Goal: Information Seeking & Learning: Compare options

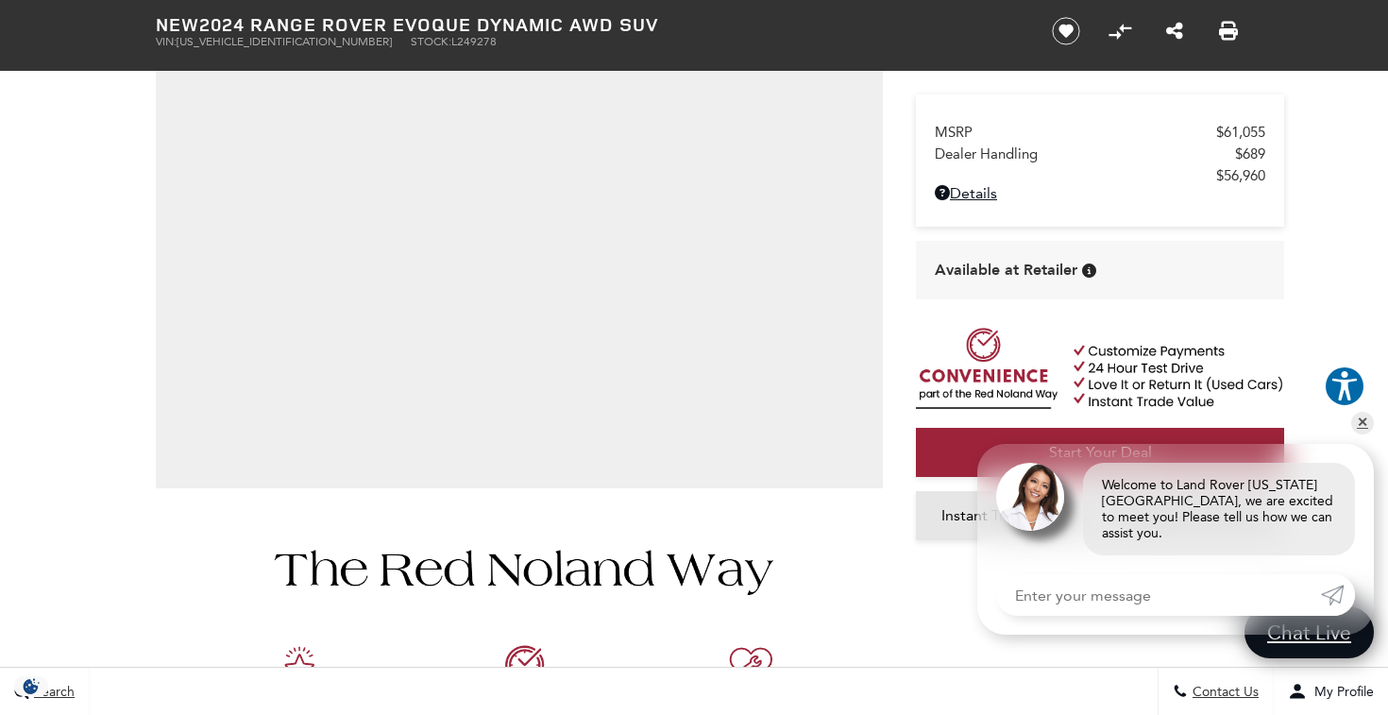
scroll to position [255, 0]
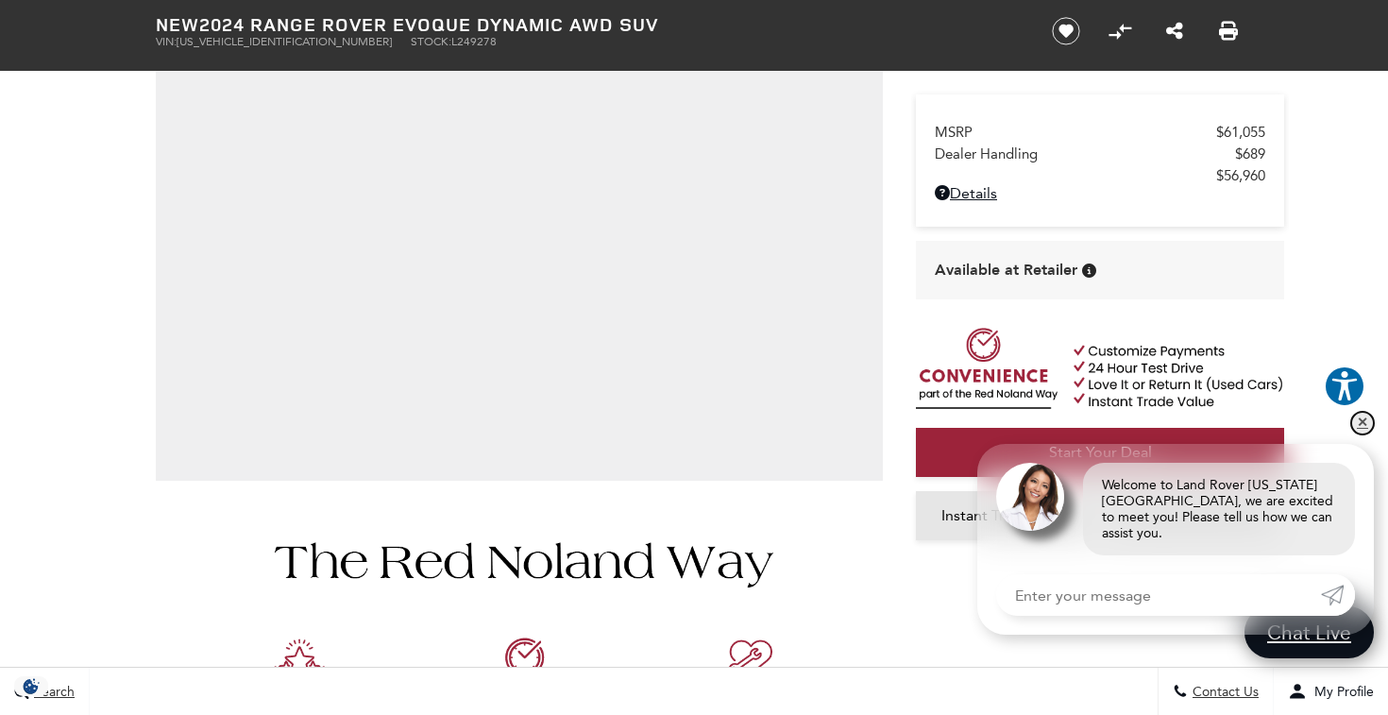
click at [1364, 432] on link "✕" at bounding box center [1362, 423] width 23 height 23
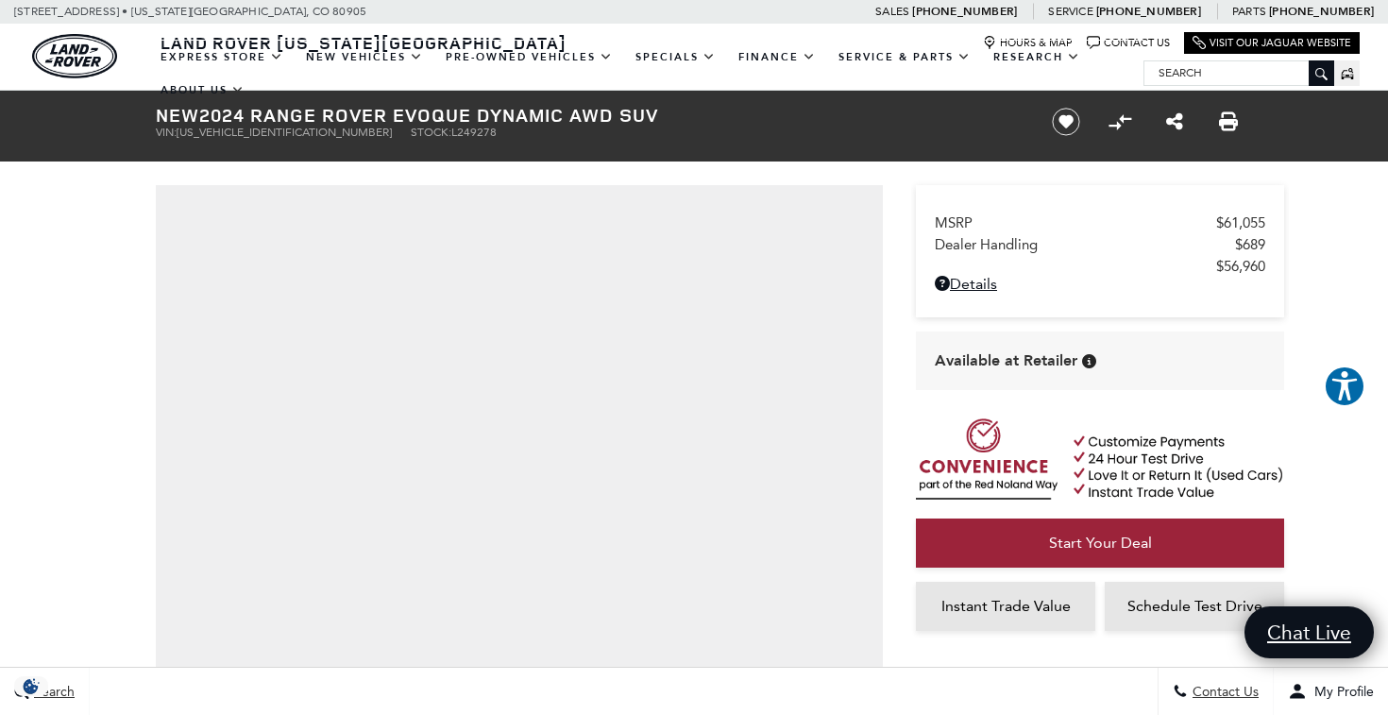
scroll to position [0, 0]
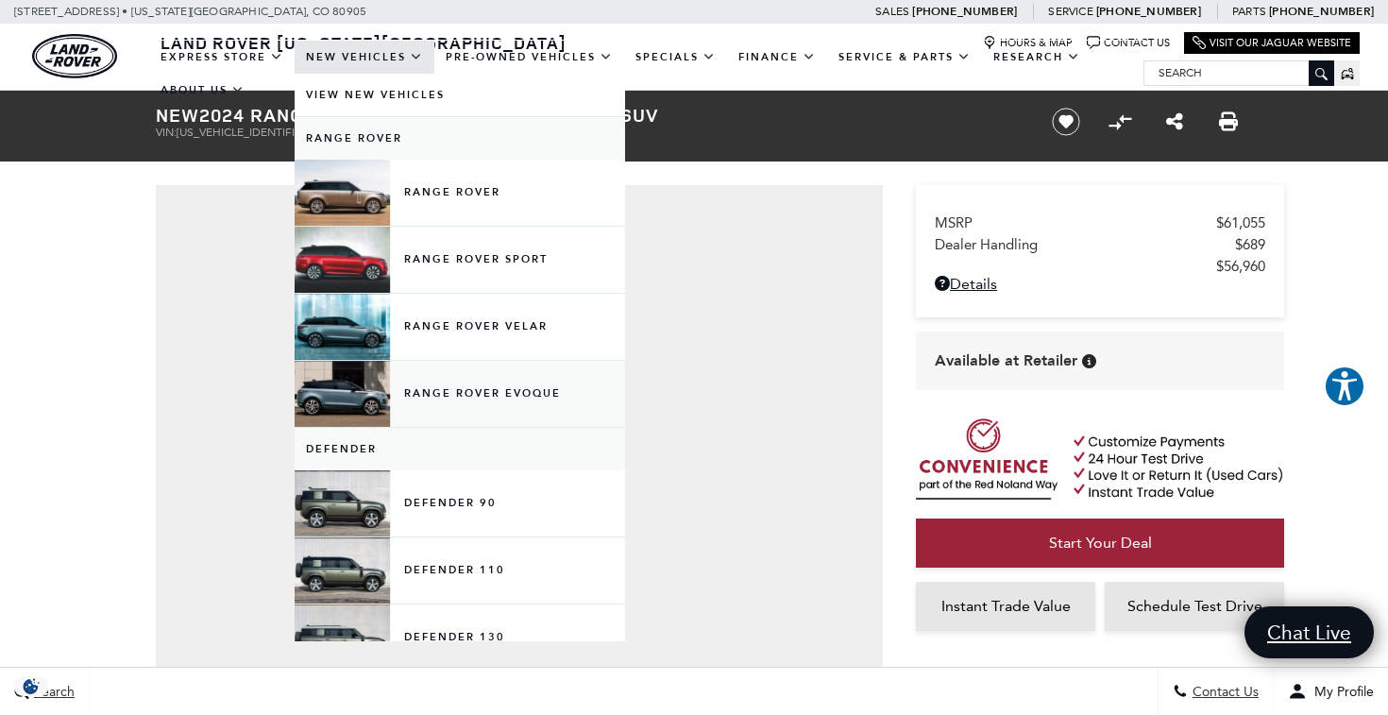
click at [512, 405] on link "Range Rover Evoque" at bounding box center [460, 394] width 331 height 66
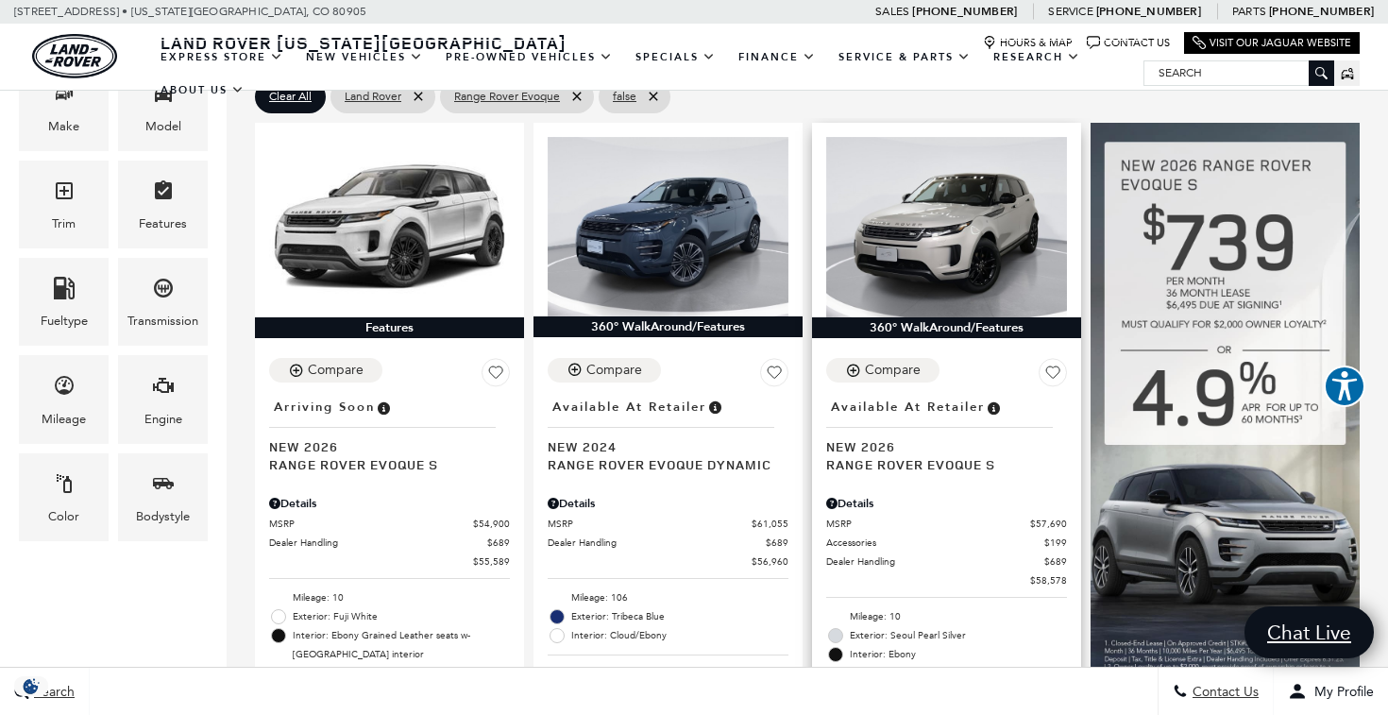
scroll to position [488, 0]
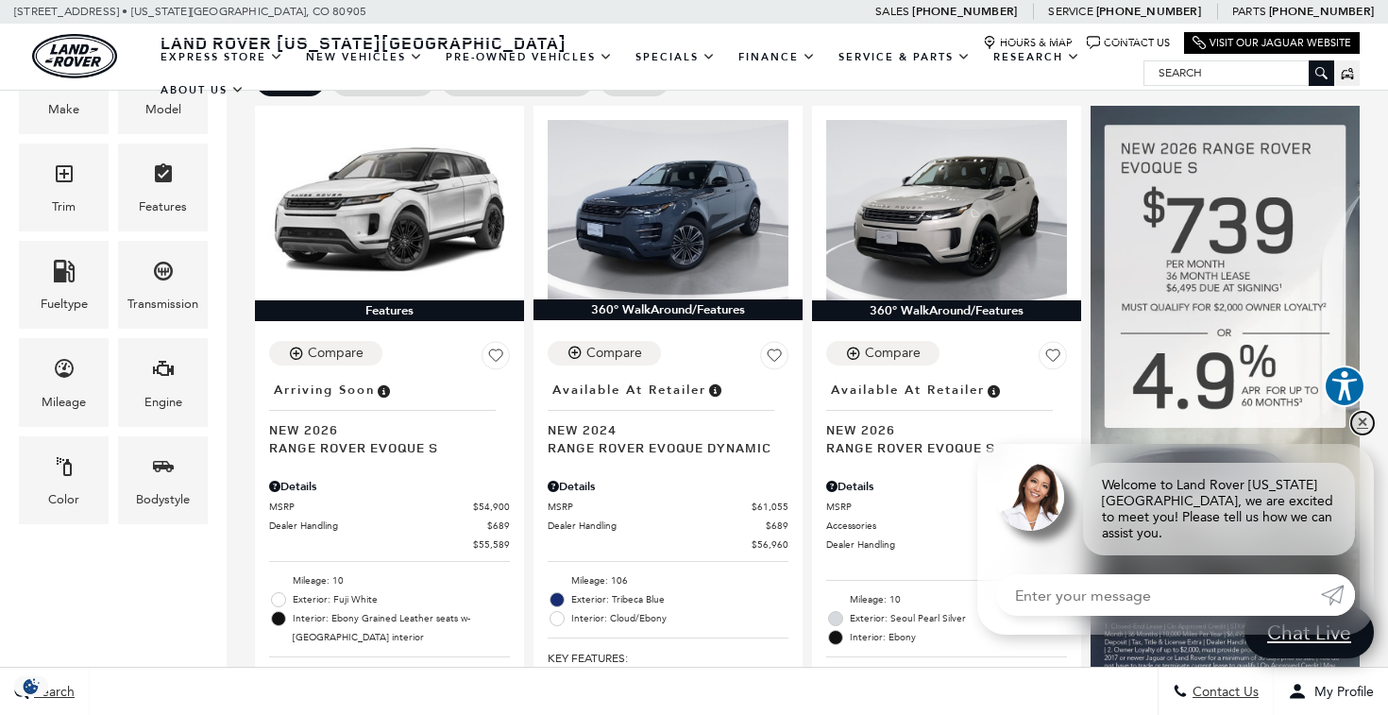
click at [1363, 431] on link "✕" at bounding box center [1362, 423] width 23 height 23
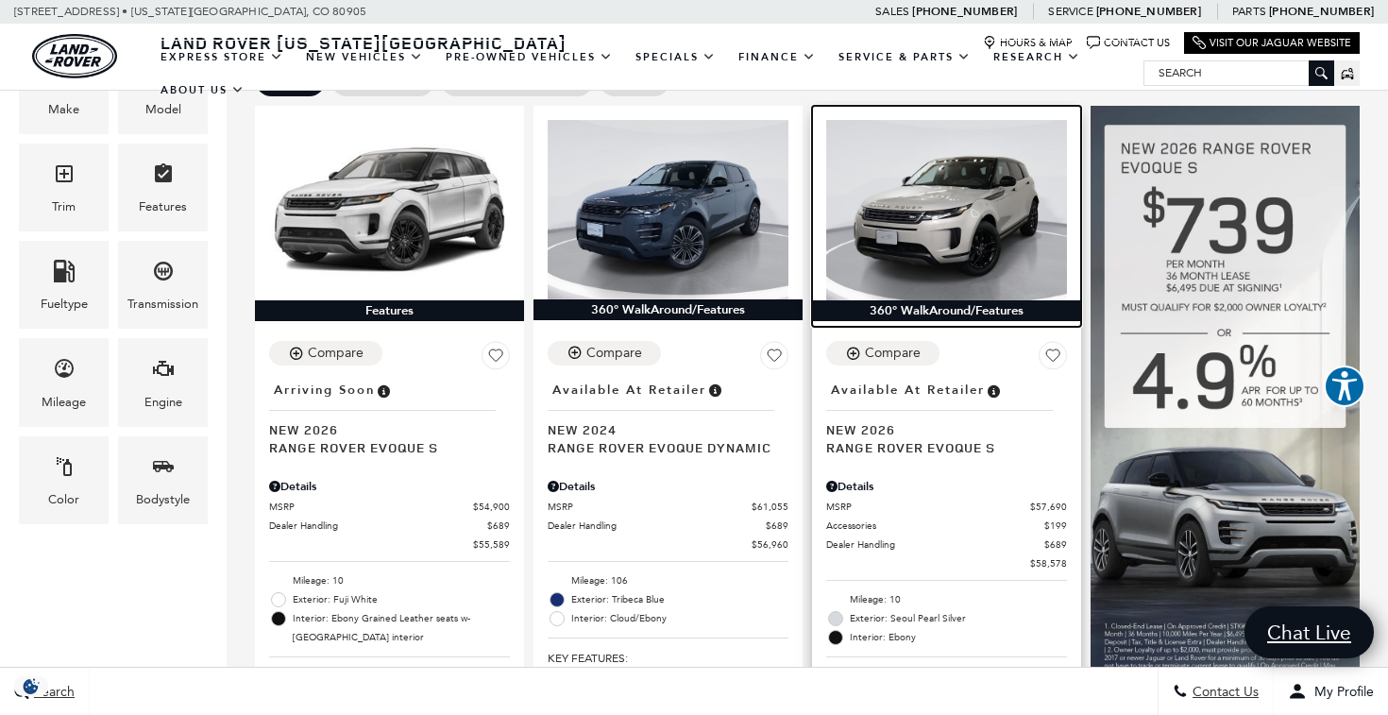
click at [985, 198] on img at bounding box center [946, 210] width 241 height 180
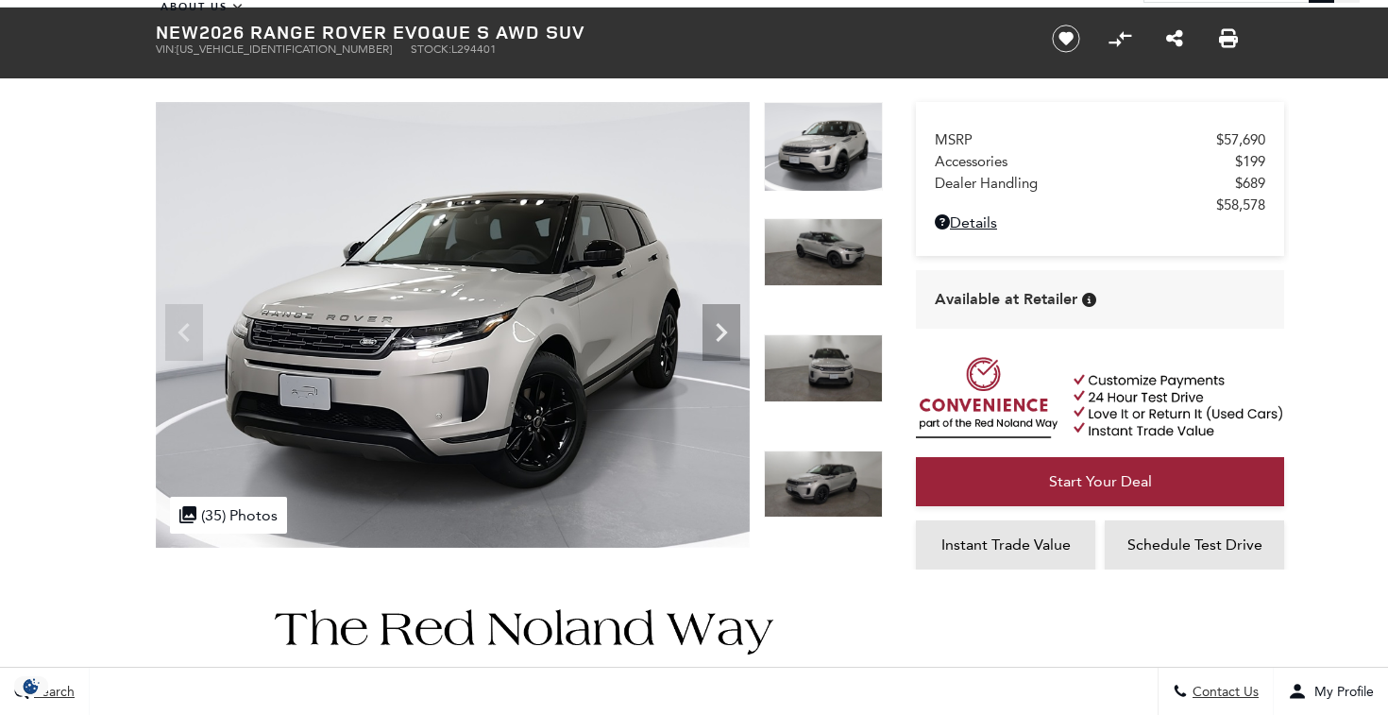
scroll to position [85, 0]
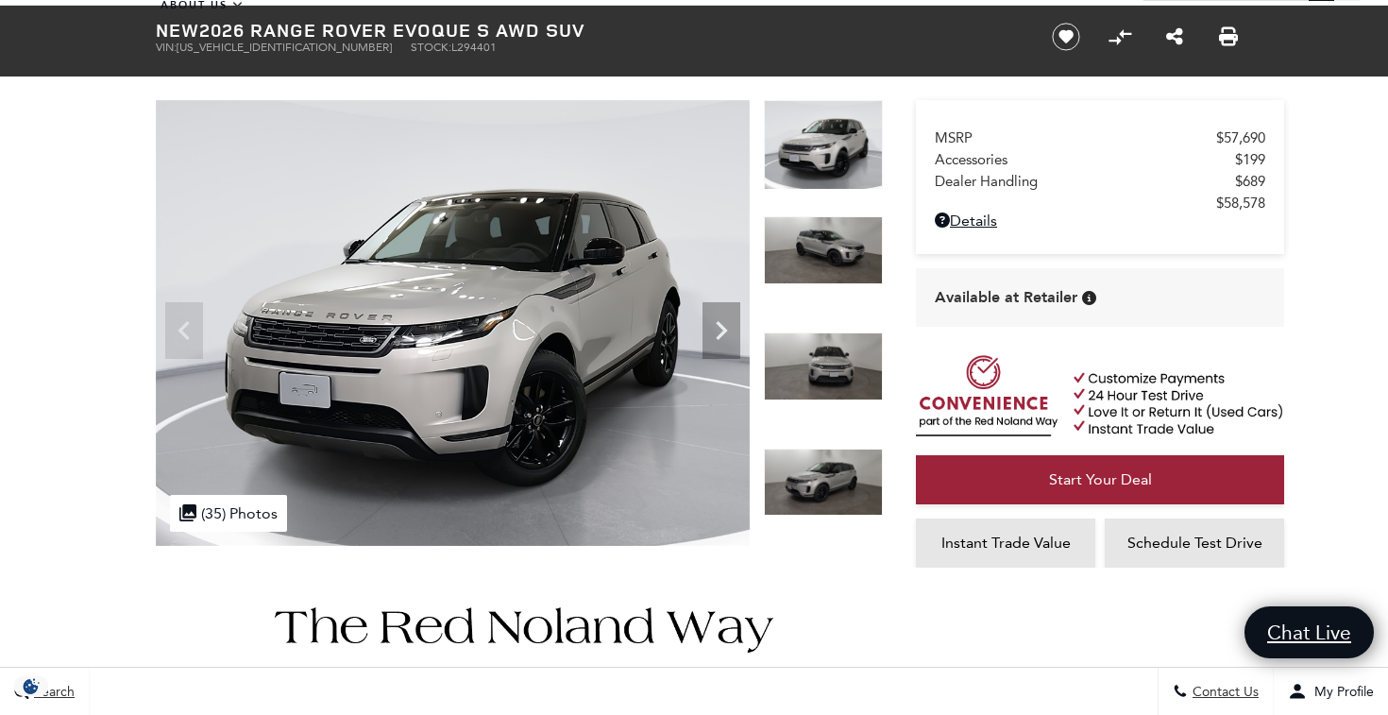
click at [826, 250] on img at bounding box center [823, 250] width 119 height 68
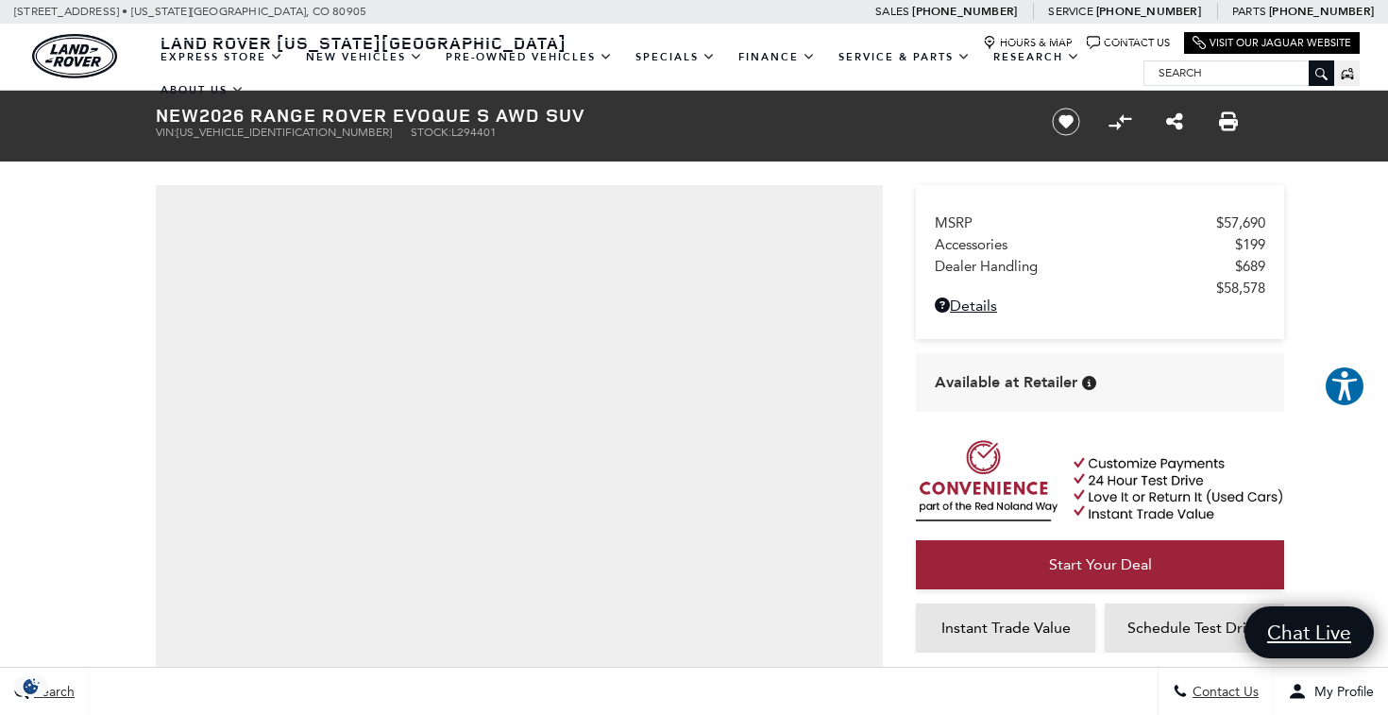
scroll to position [0, 0]
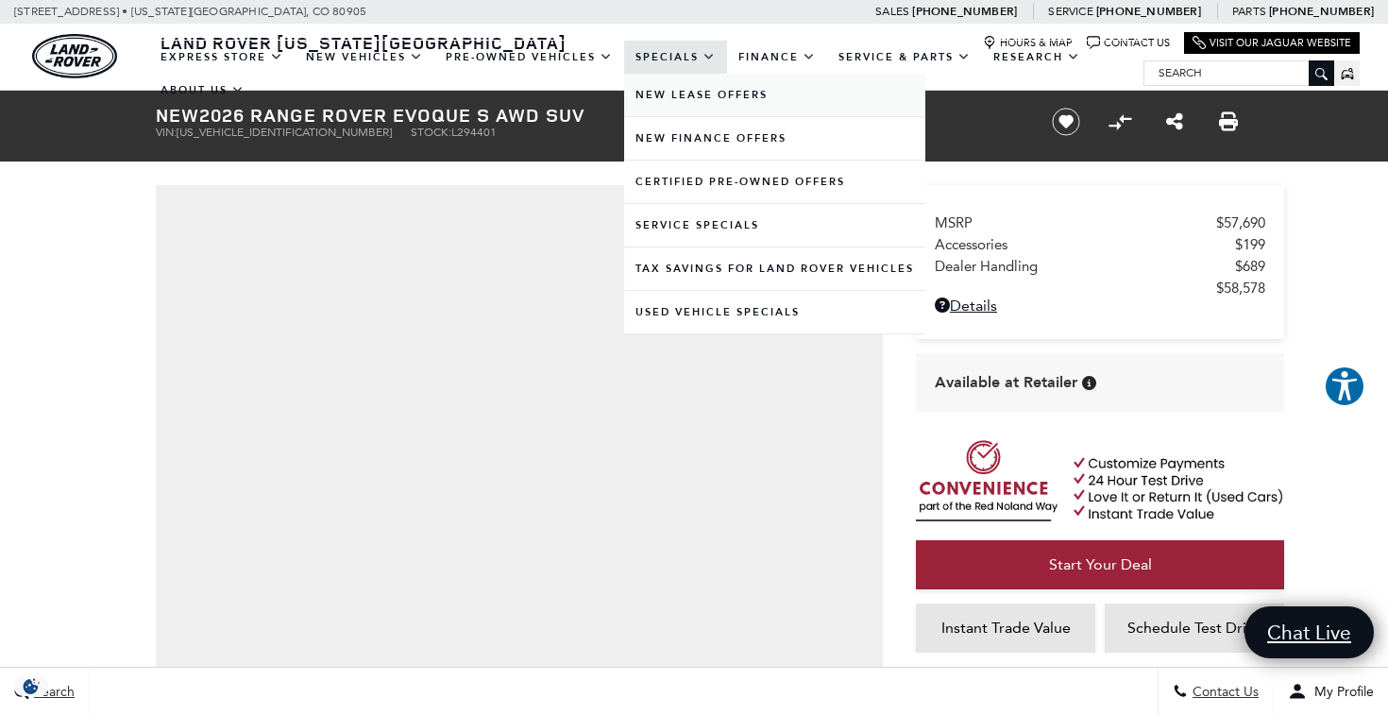
click at [685, 112] on link "New Lease Offers" at bounding box center [774, 95] width 301 height 42
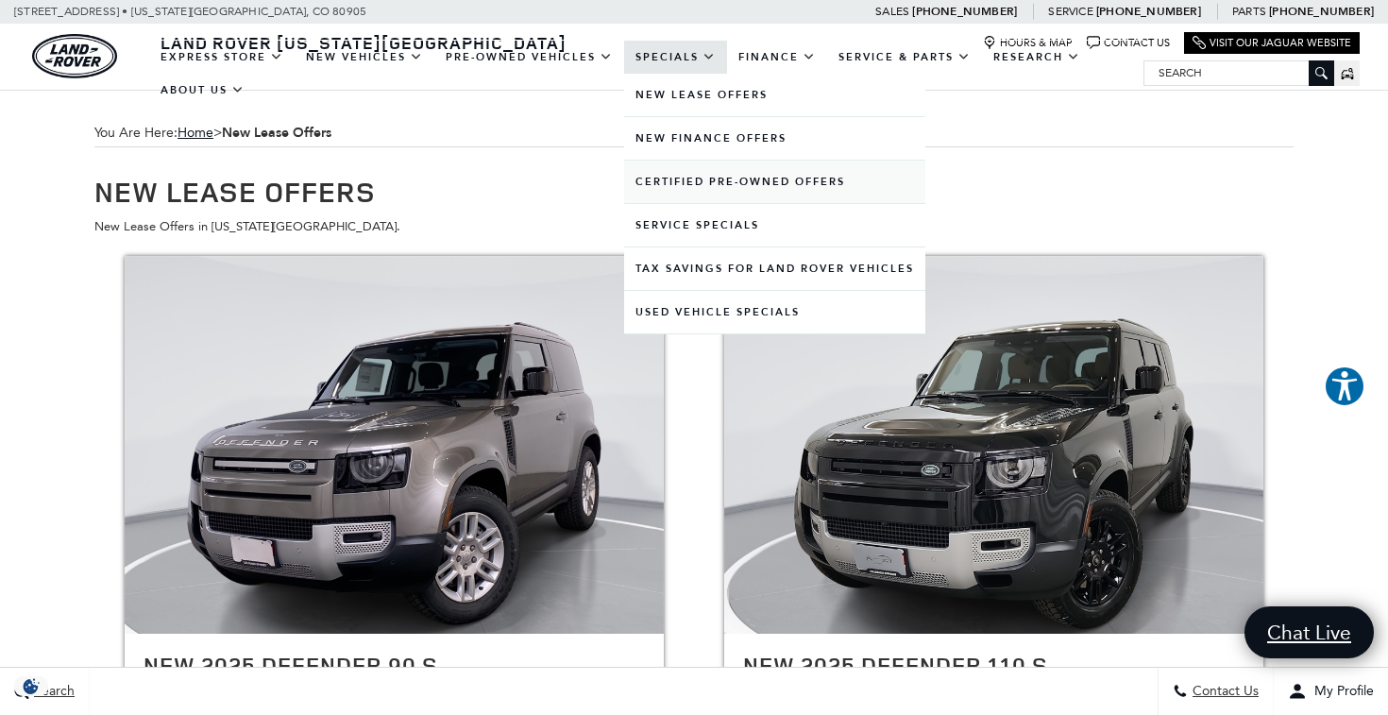
click at [693, 199] on link "Certified Pre-Owned Offers" at bounding box center [774, 182] width 301 height 42
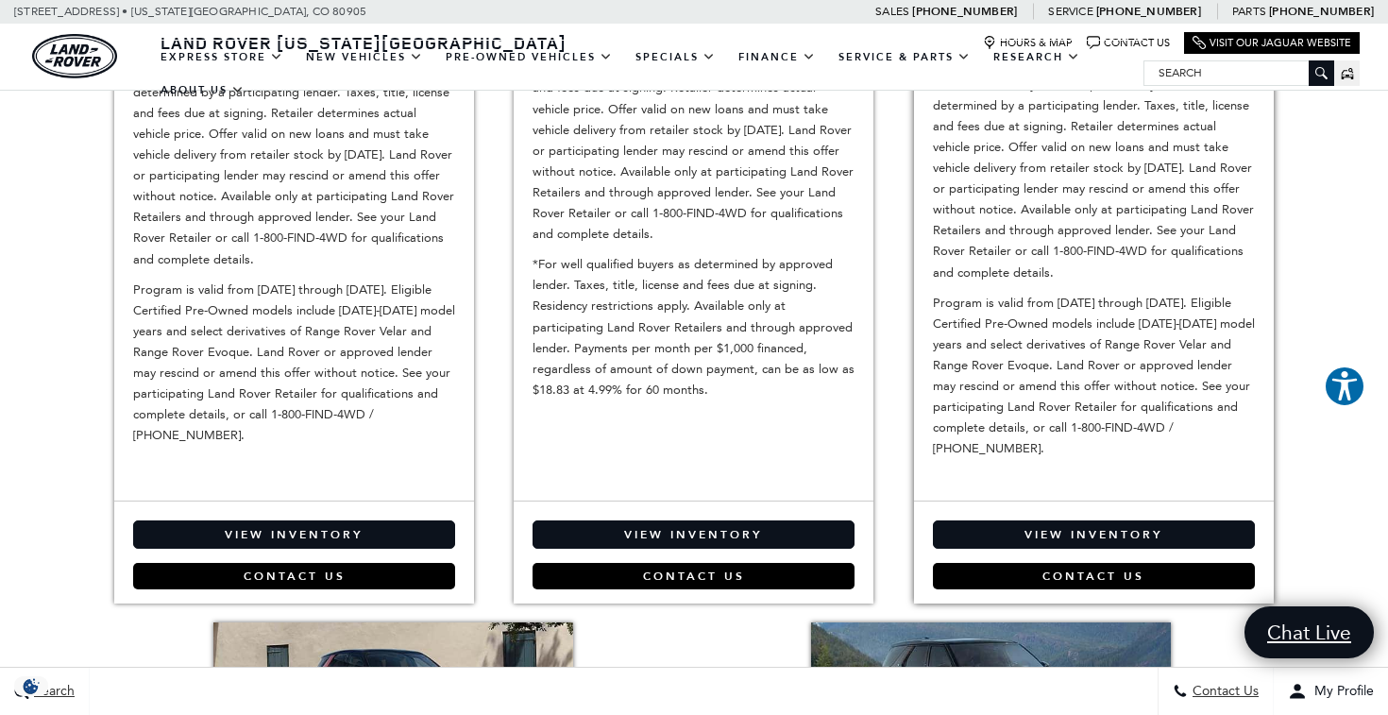
scroll to position [445, 0]
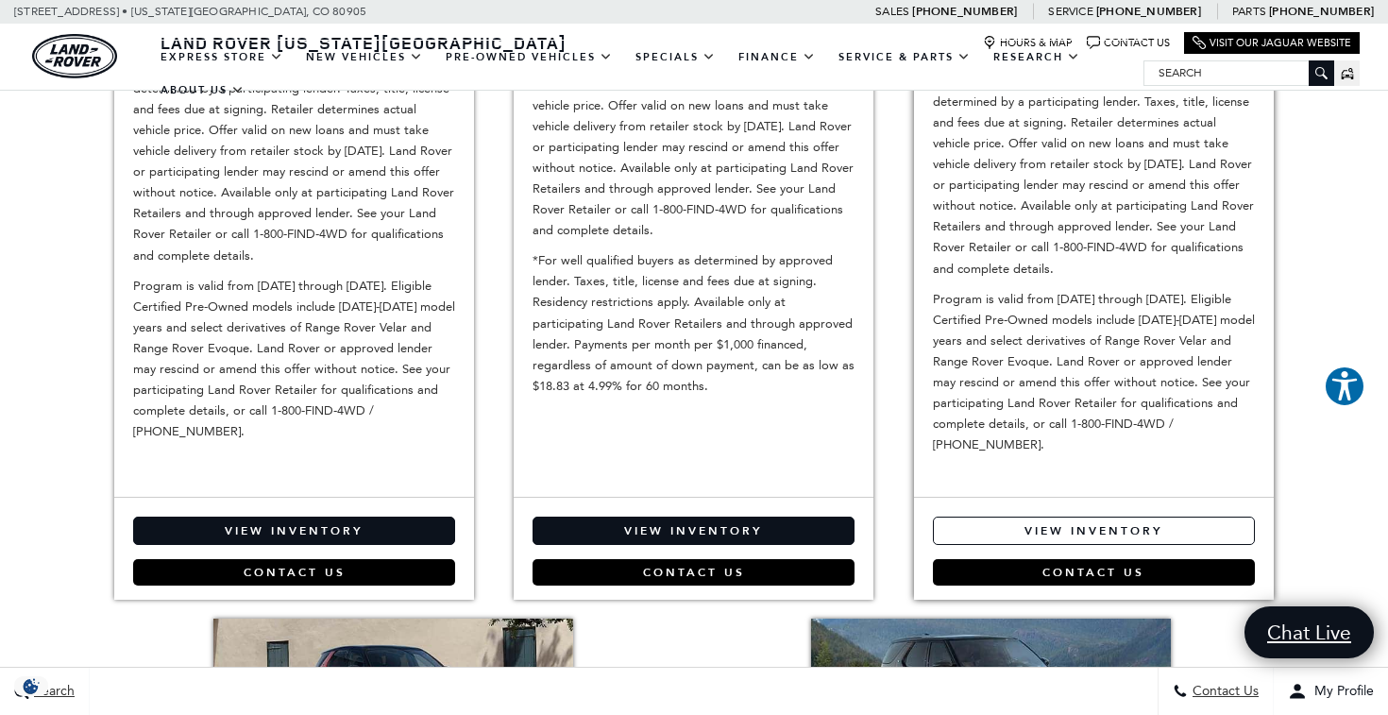
click at [1127, 522] on link "View Inventory" at bounding box center [1094, 531] width 322 height 28
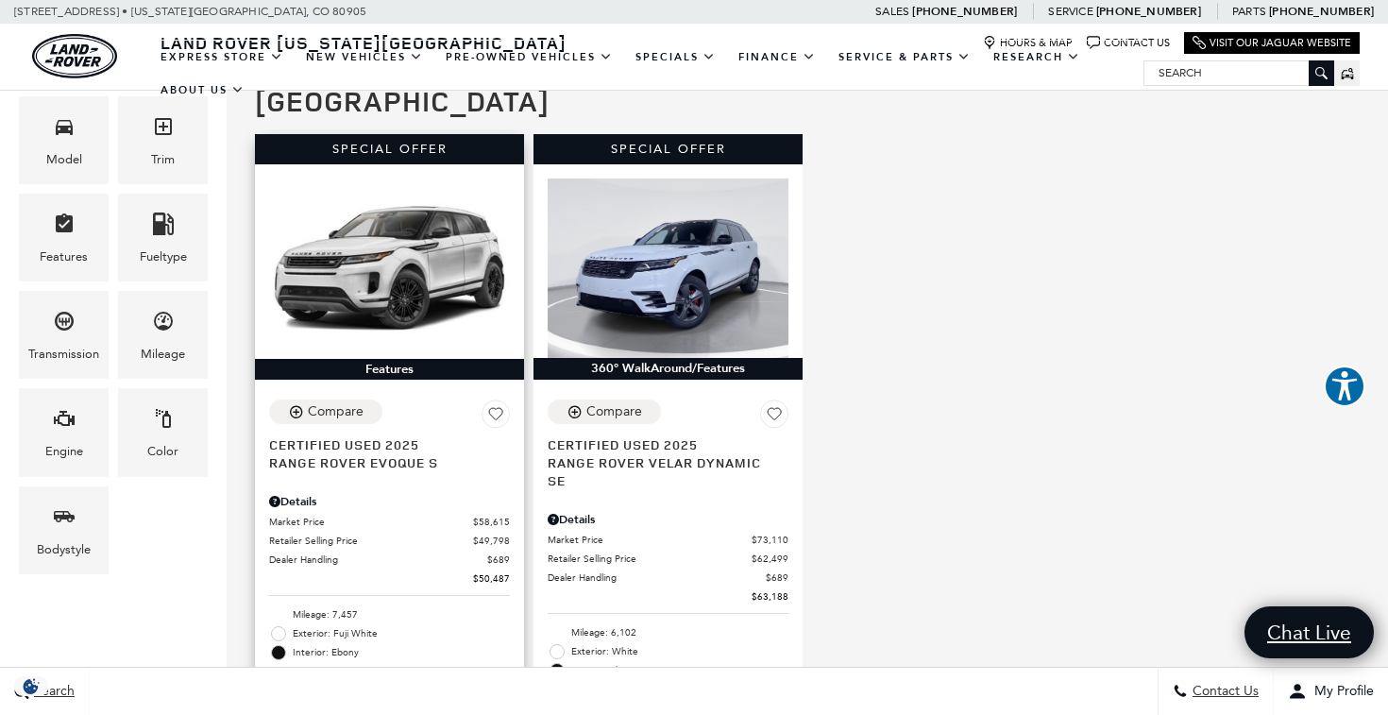
scroll to position [450, 0]
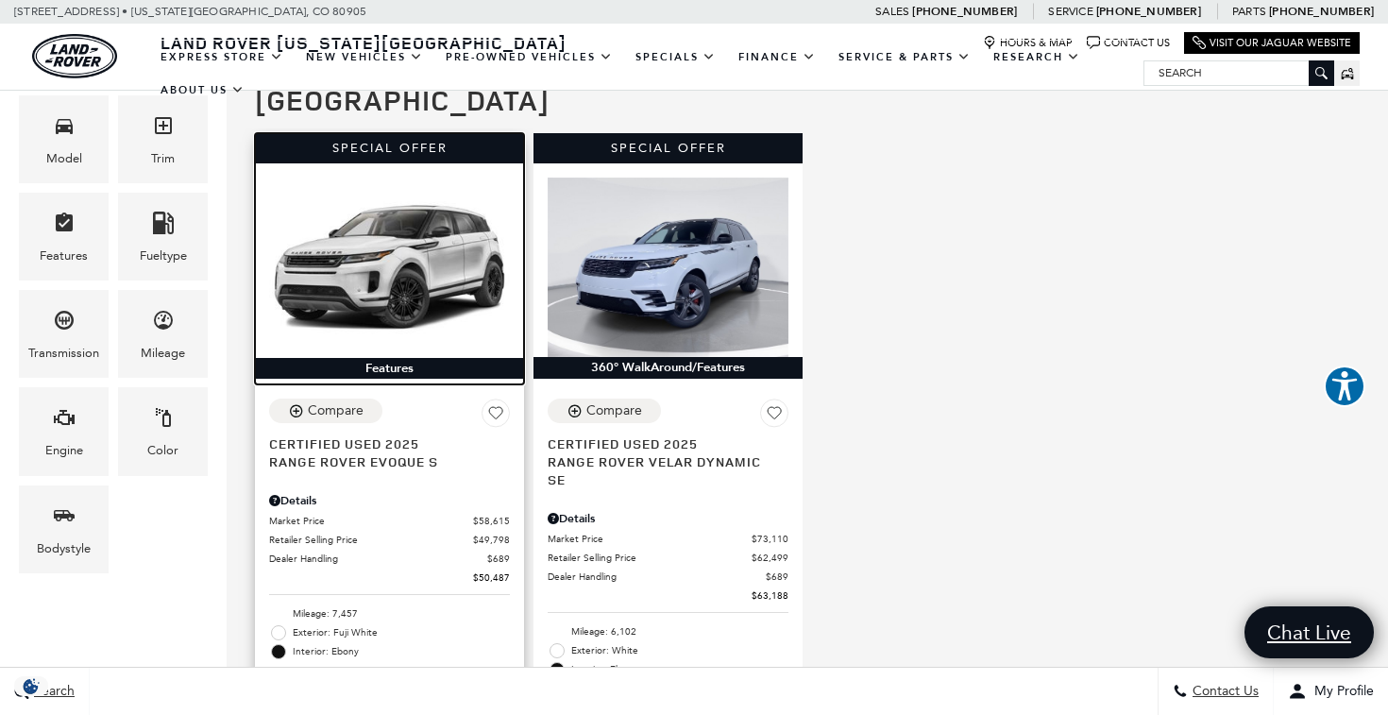
click at [434, 218] on img at bounding box center [389, 268] width 241 height 180
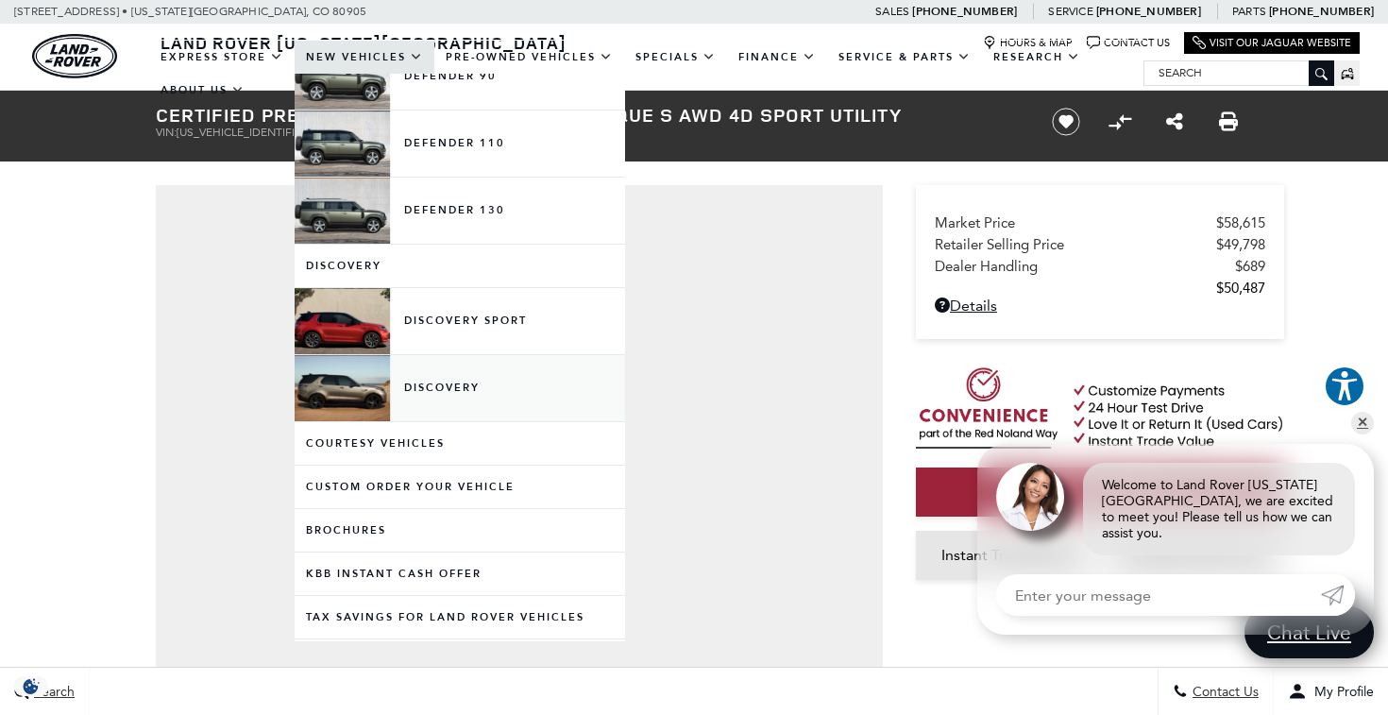
scroll to position [431, 0]
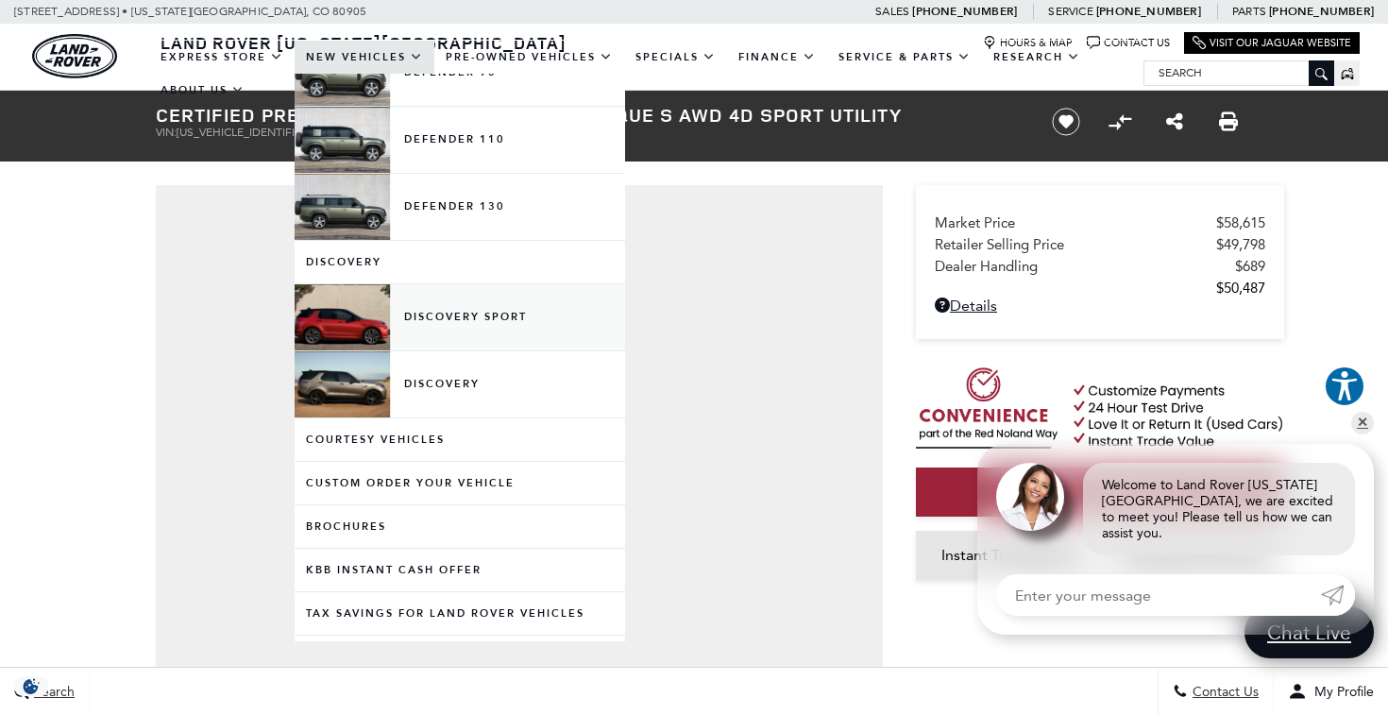
click at [478, 331] on link "Discovery Sport" at bounding box center [460, 317] width 331 height 66
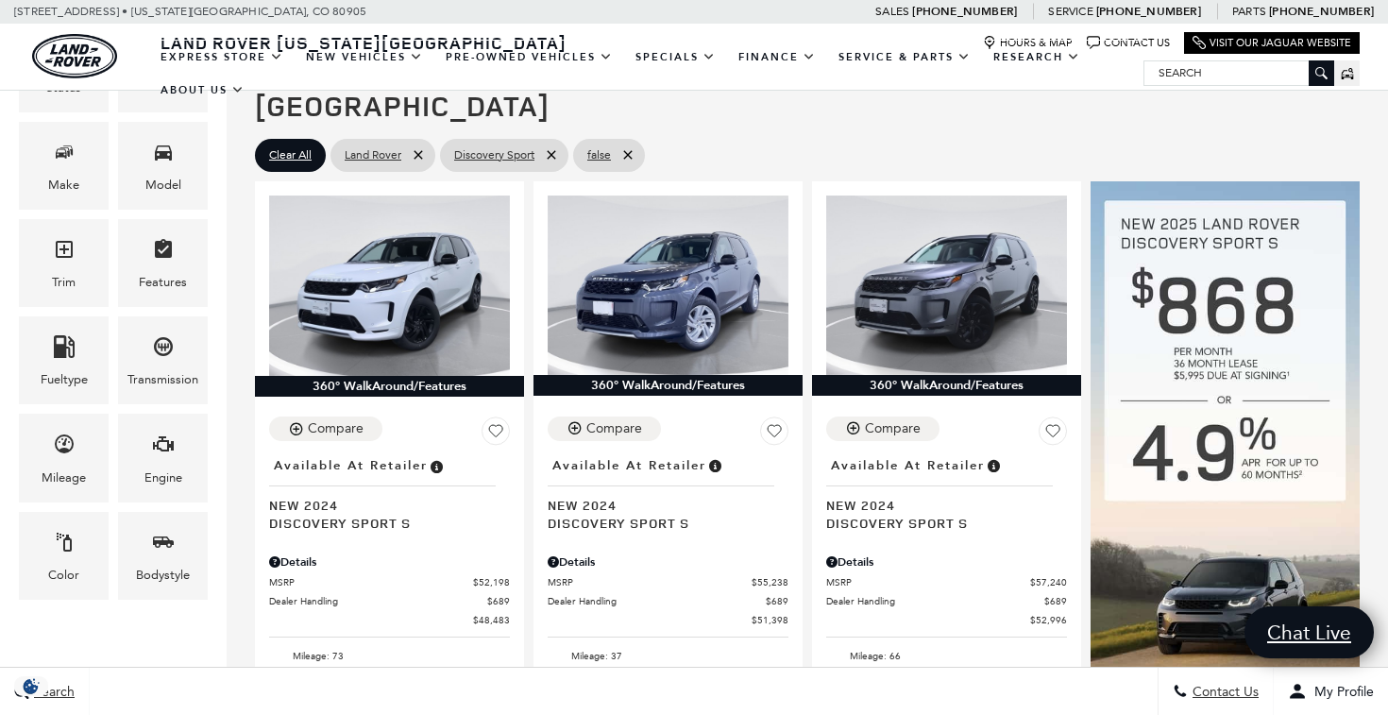
scroll to position [414, 0]
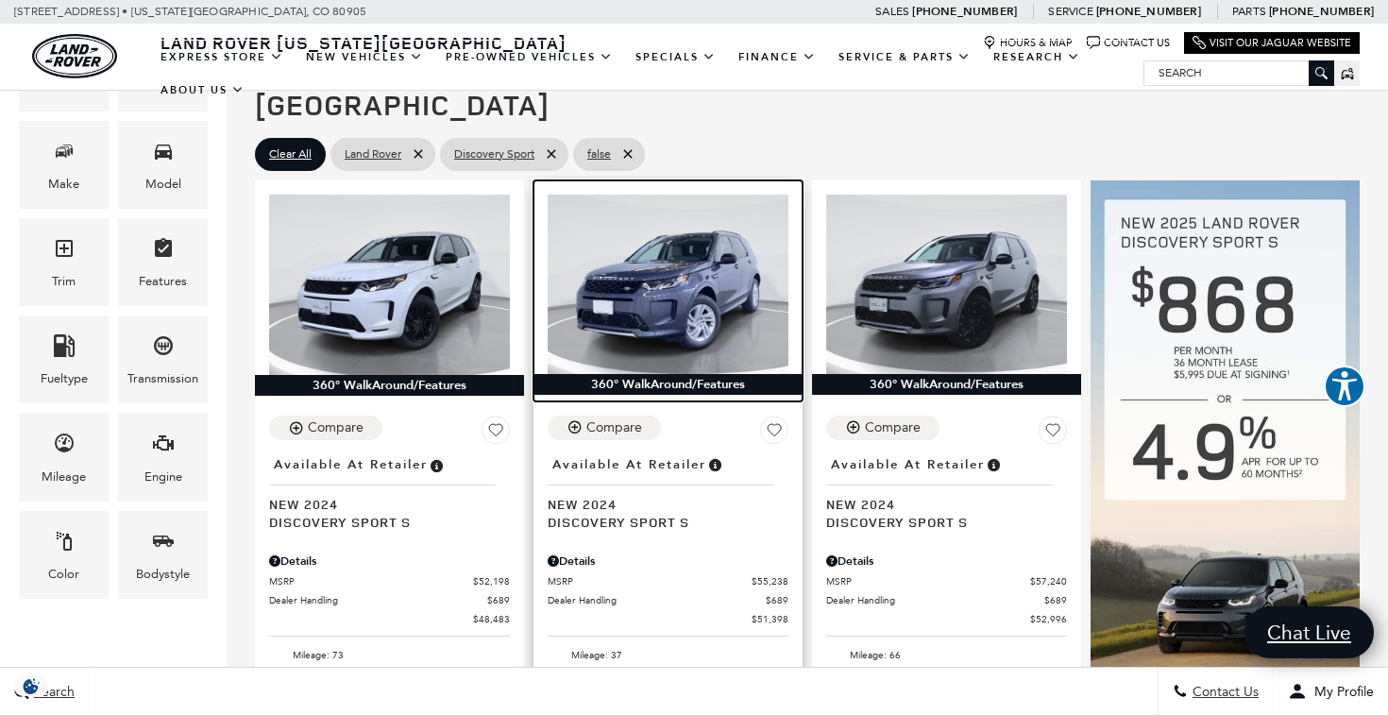
click at [718, 263] on img at bounding box center [668, 285] width 241 height 180
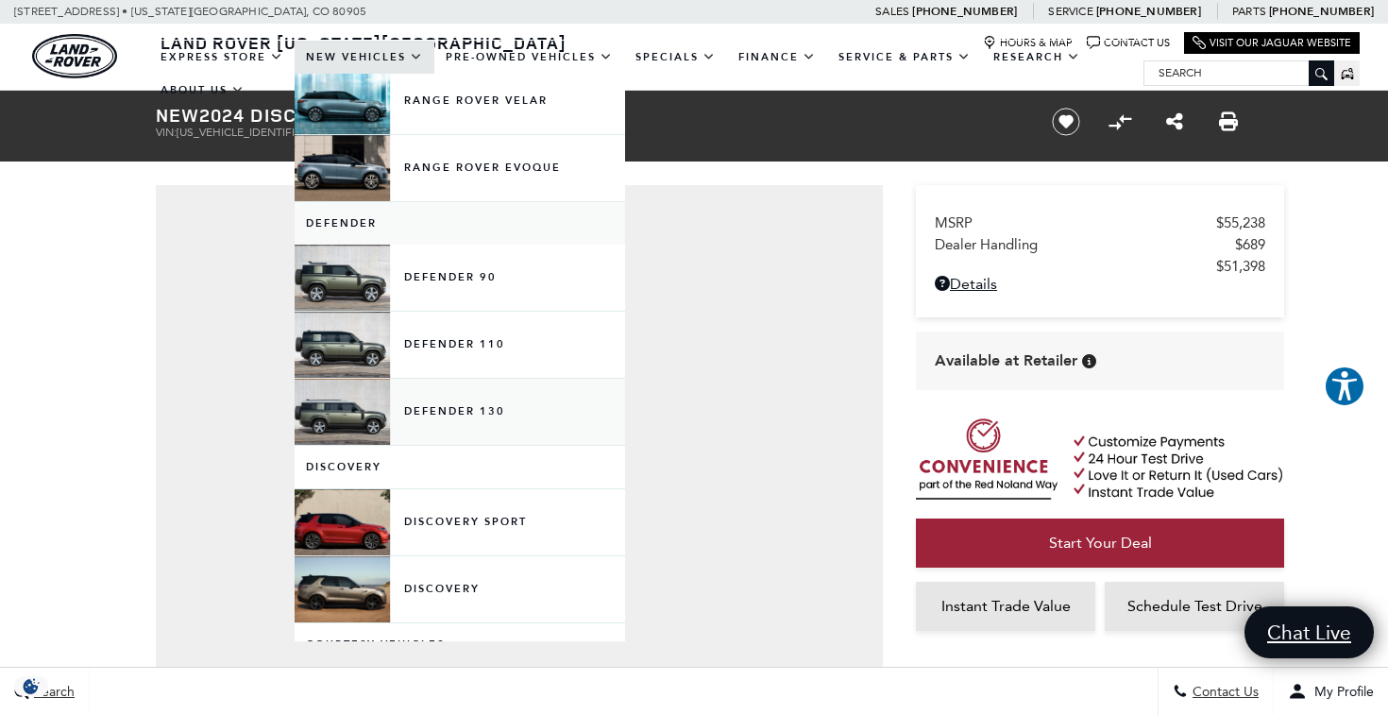
scroll to position [196, 0]
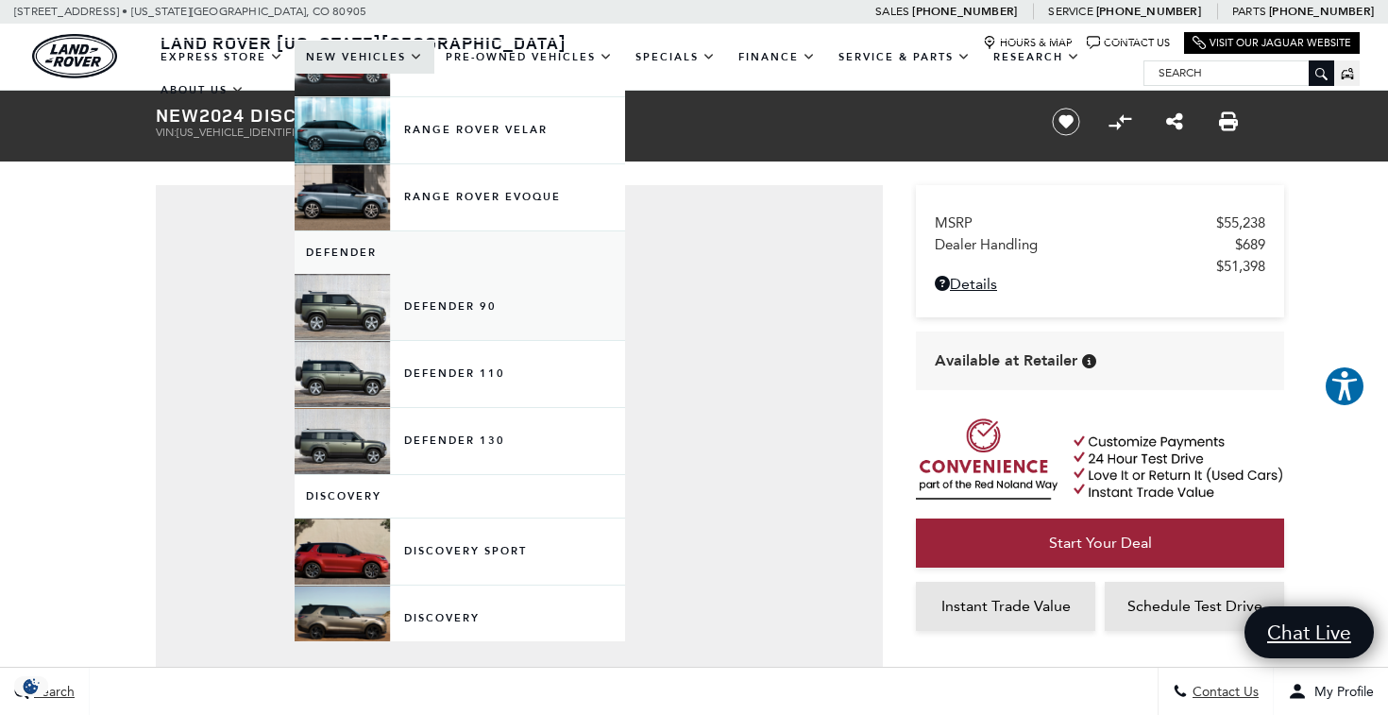
click at [452, 320] on link "Defender 90" at bounding box center [460, 307] width 331 height 66
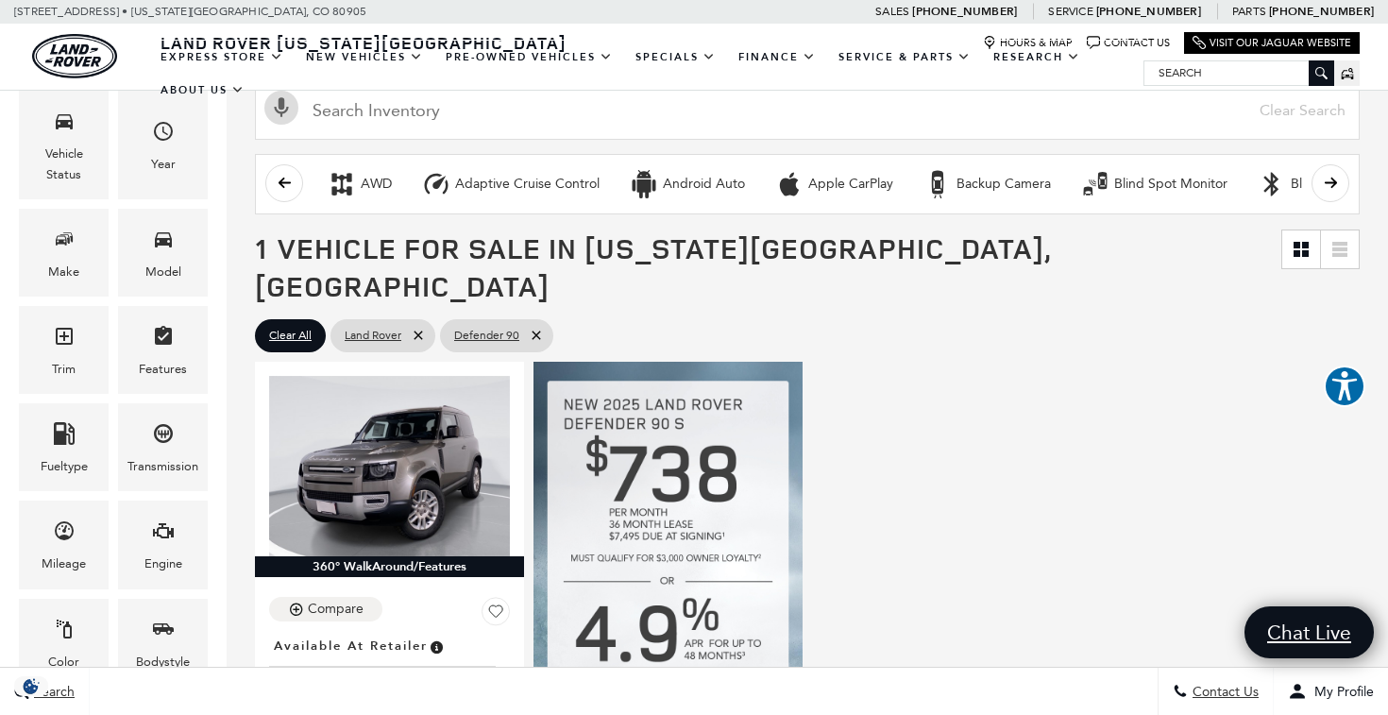
scroll to position [137, 0]
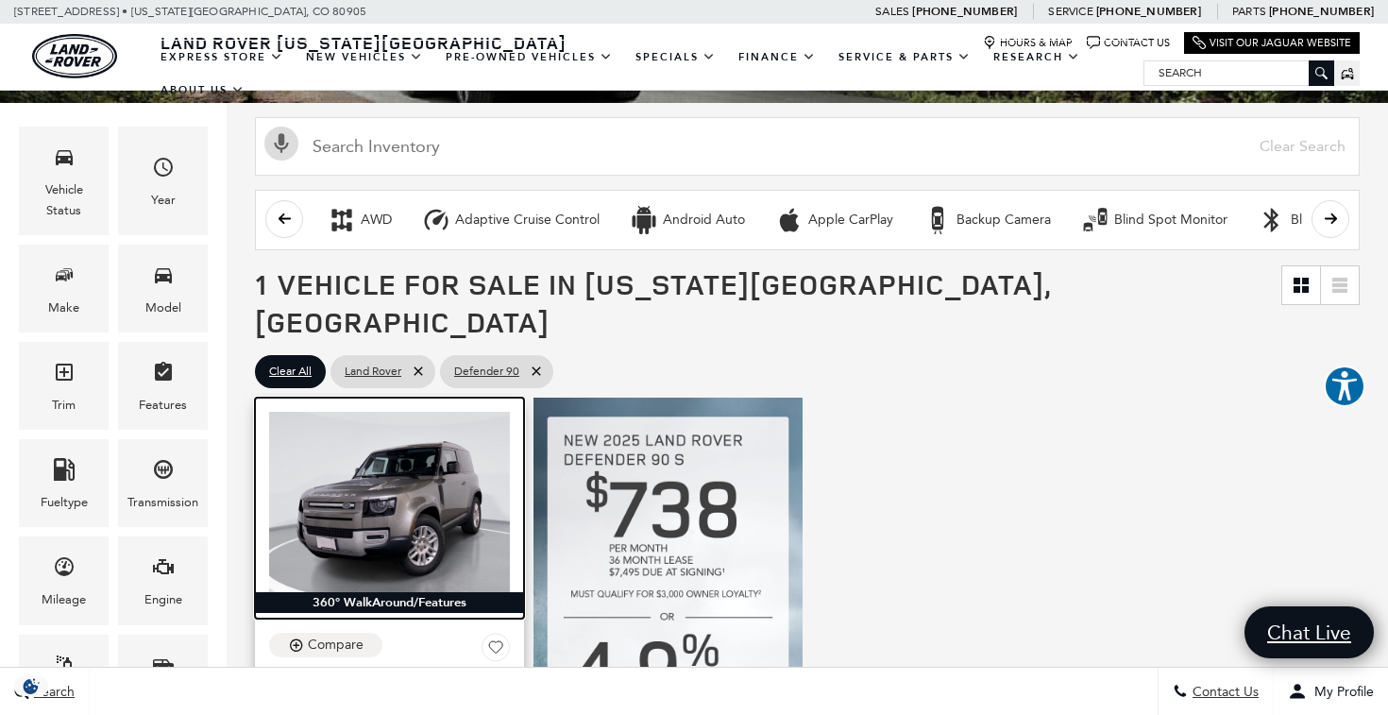
click at [449, 479] on img at bounding box center [389, 502] width 241 height 180
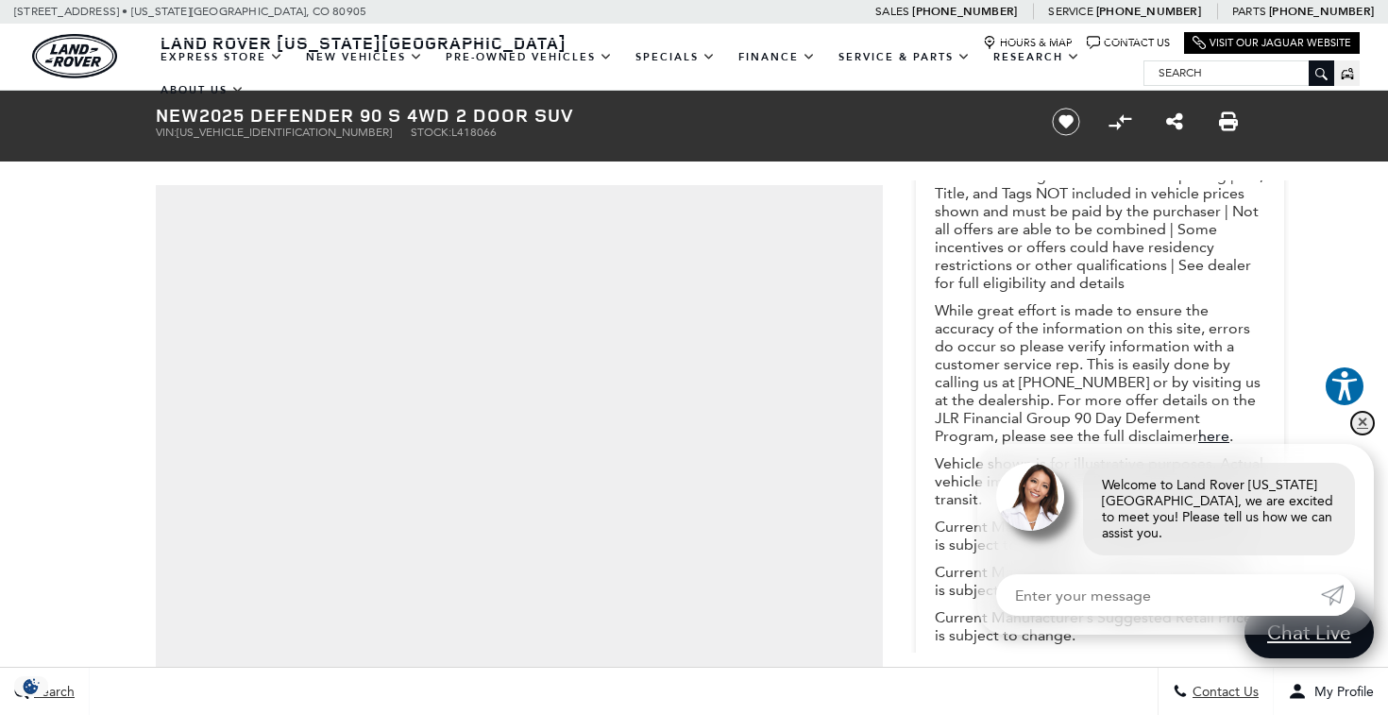
click at [1364, 433] on link "✕" at bounding box center [1362, 423] width 23 height 23
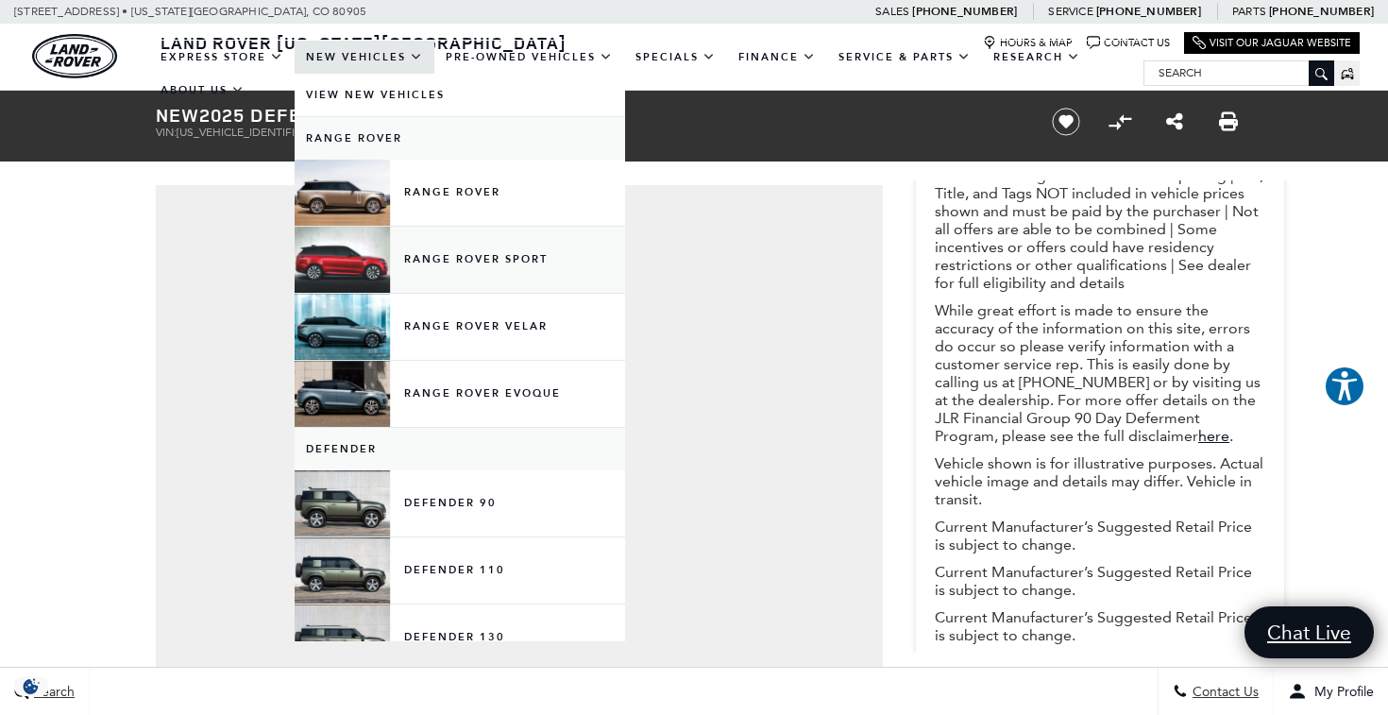
click at [477, 274] on link "Range Rover Sport" at bounding box center [460, 260] width 331 height 66
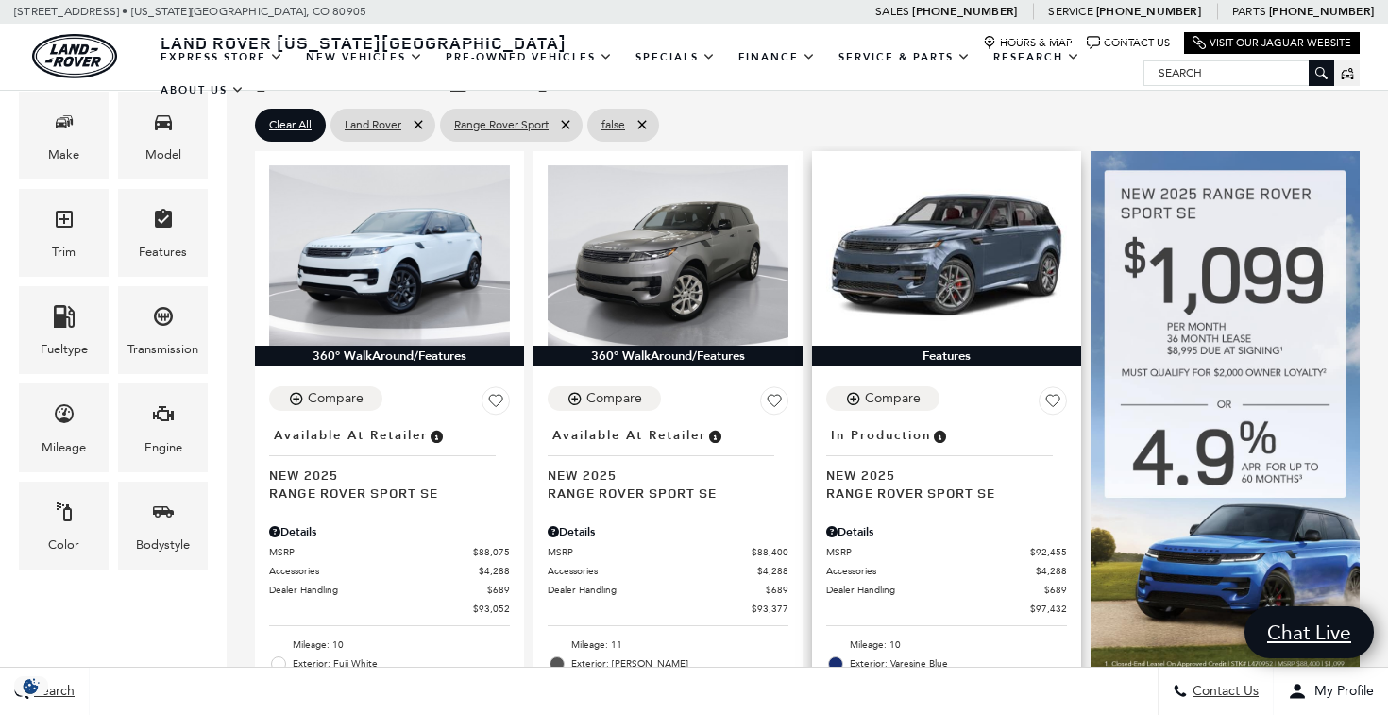
scroll to position [445, 0]
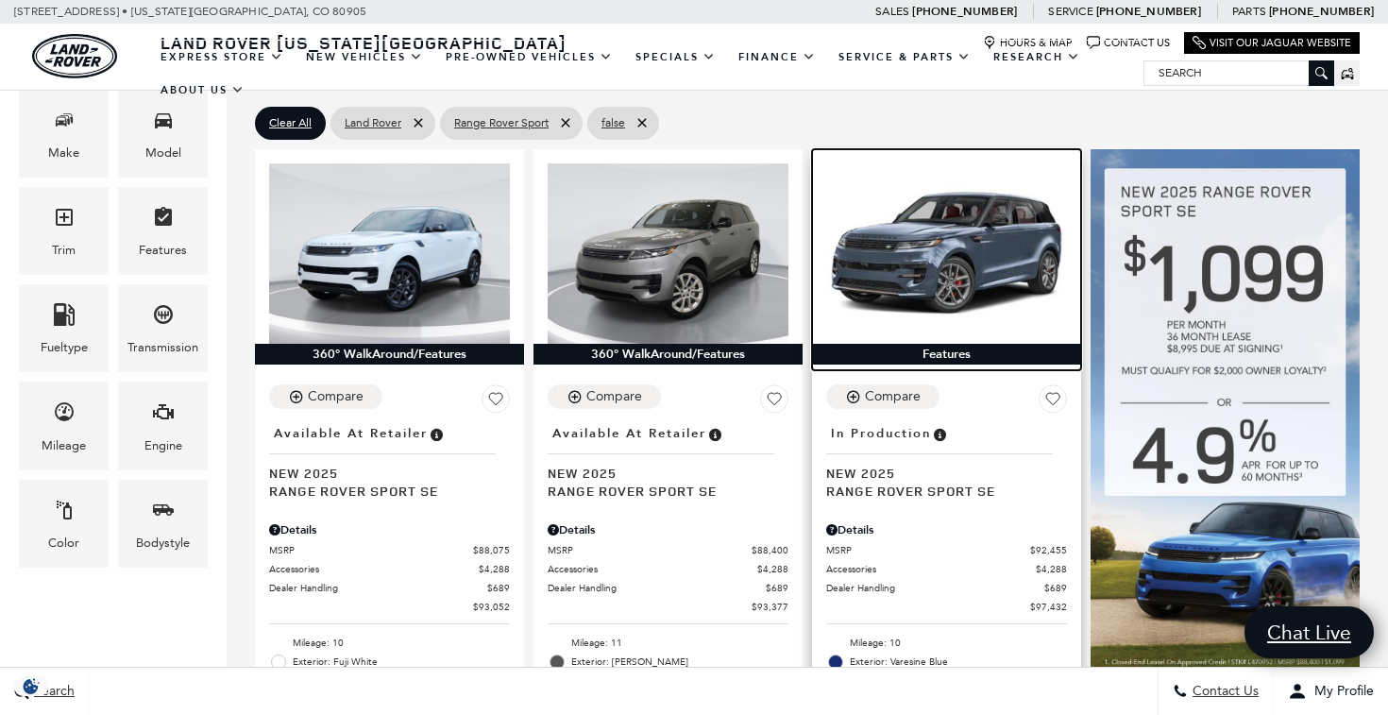
click at [1016, 228] on img at bounding box center [946, 253] width 241 height 180
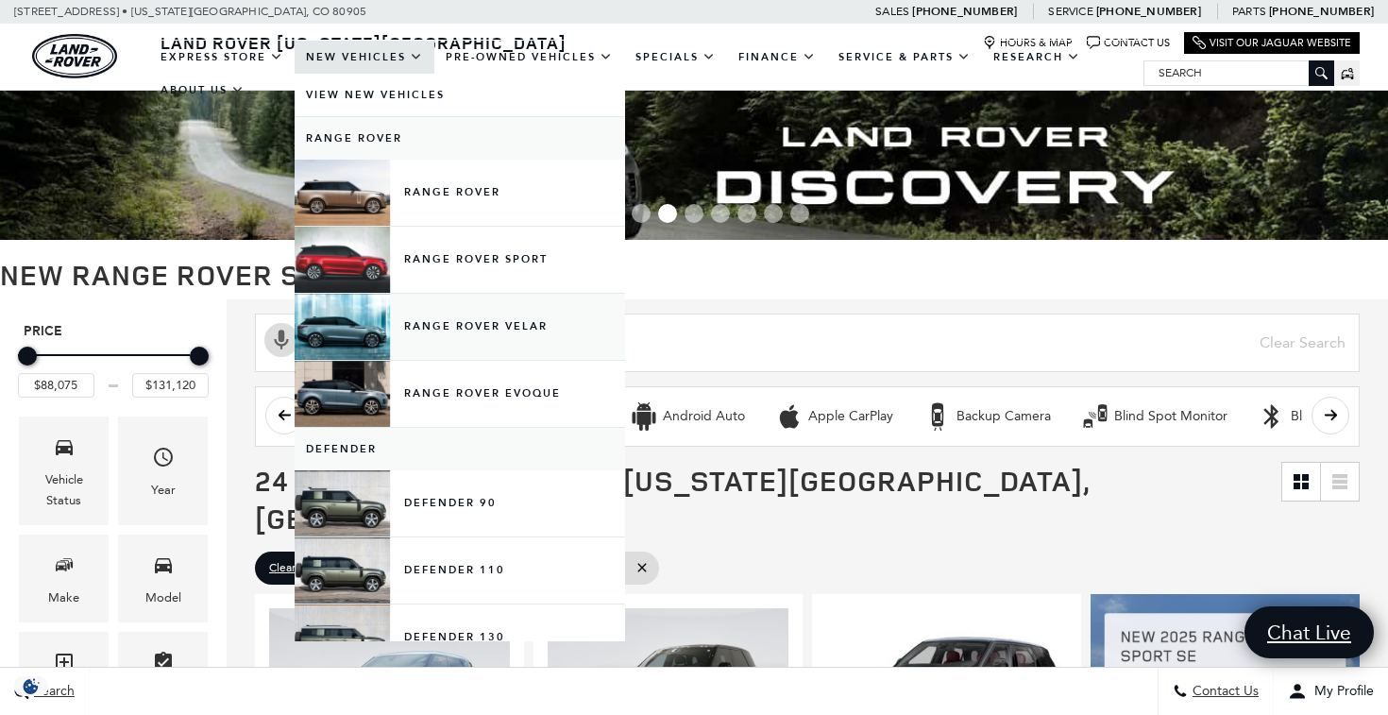
click at [446, 340] on link "Range Rover Velar" at bounding box center [460, 327] width 331 height 66
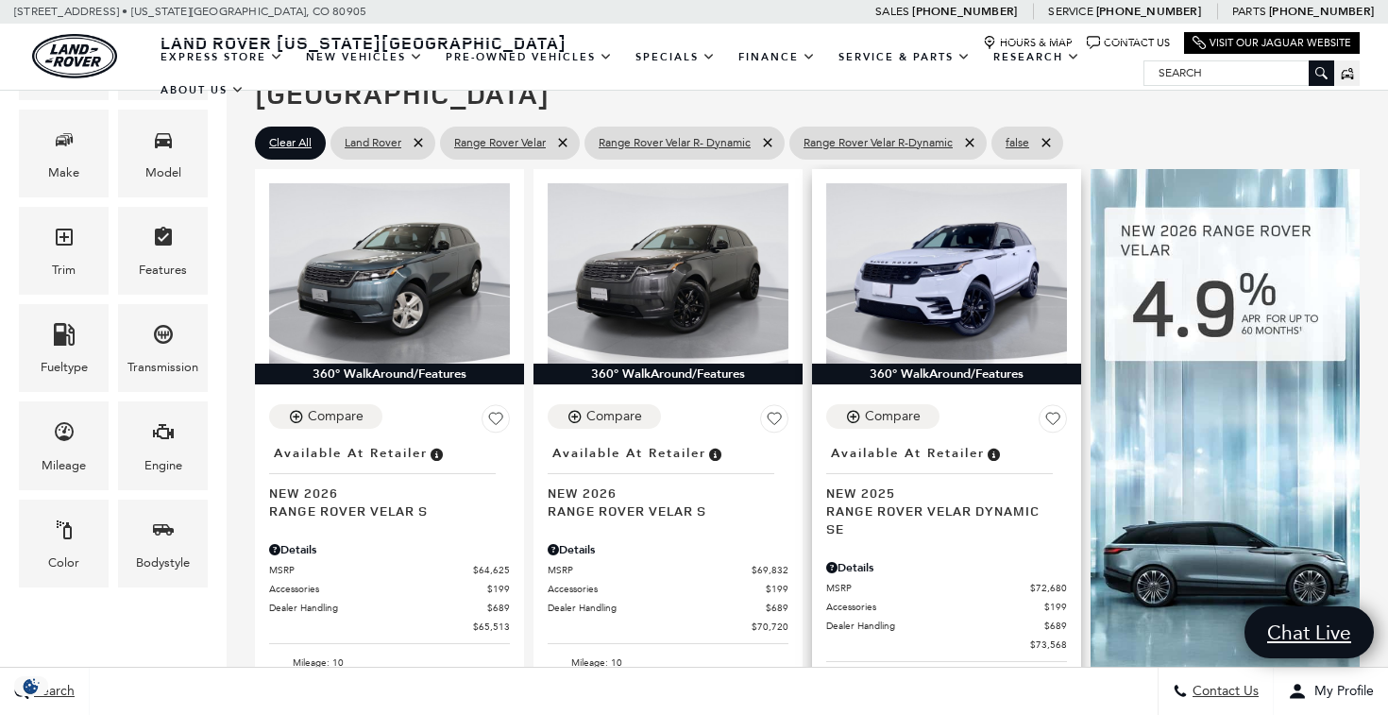
scroll to position [429, 0]
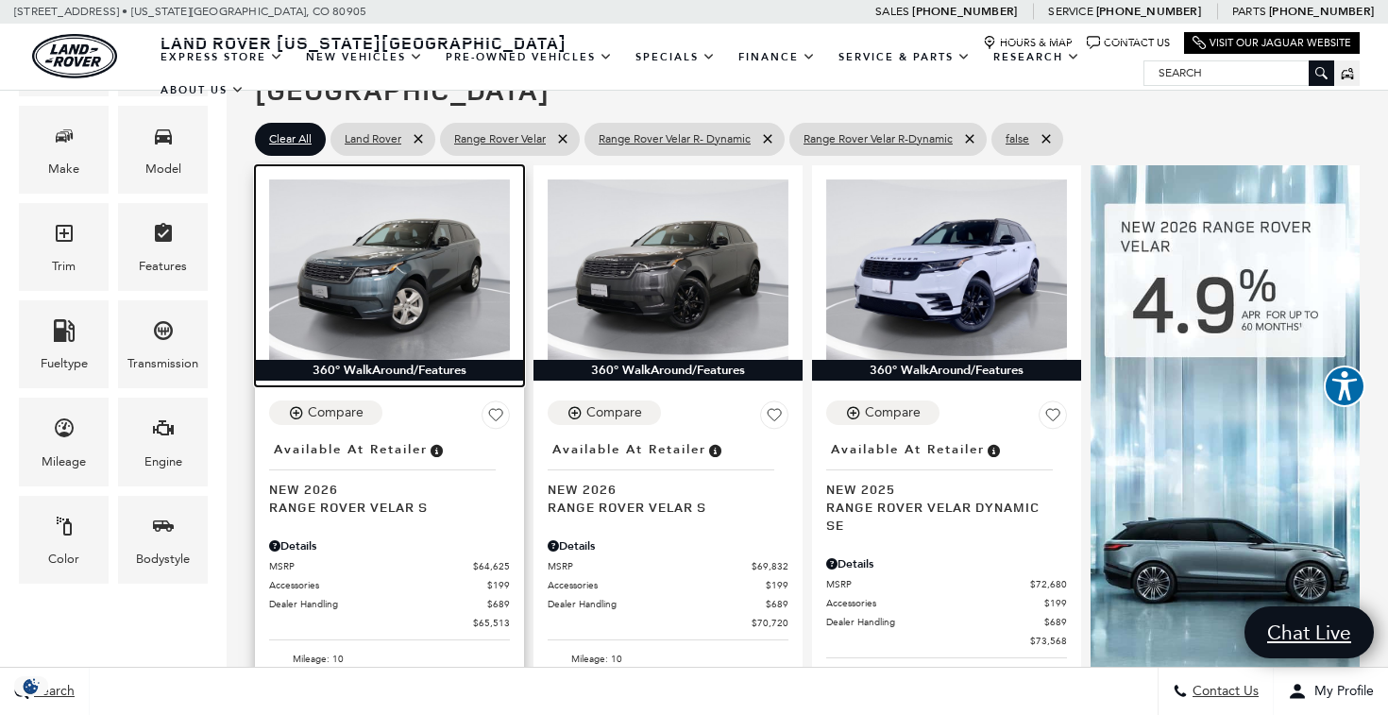
click at [422, 238] on img at bounding box center [389, 269] width 241 height 180
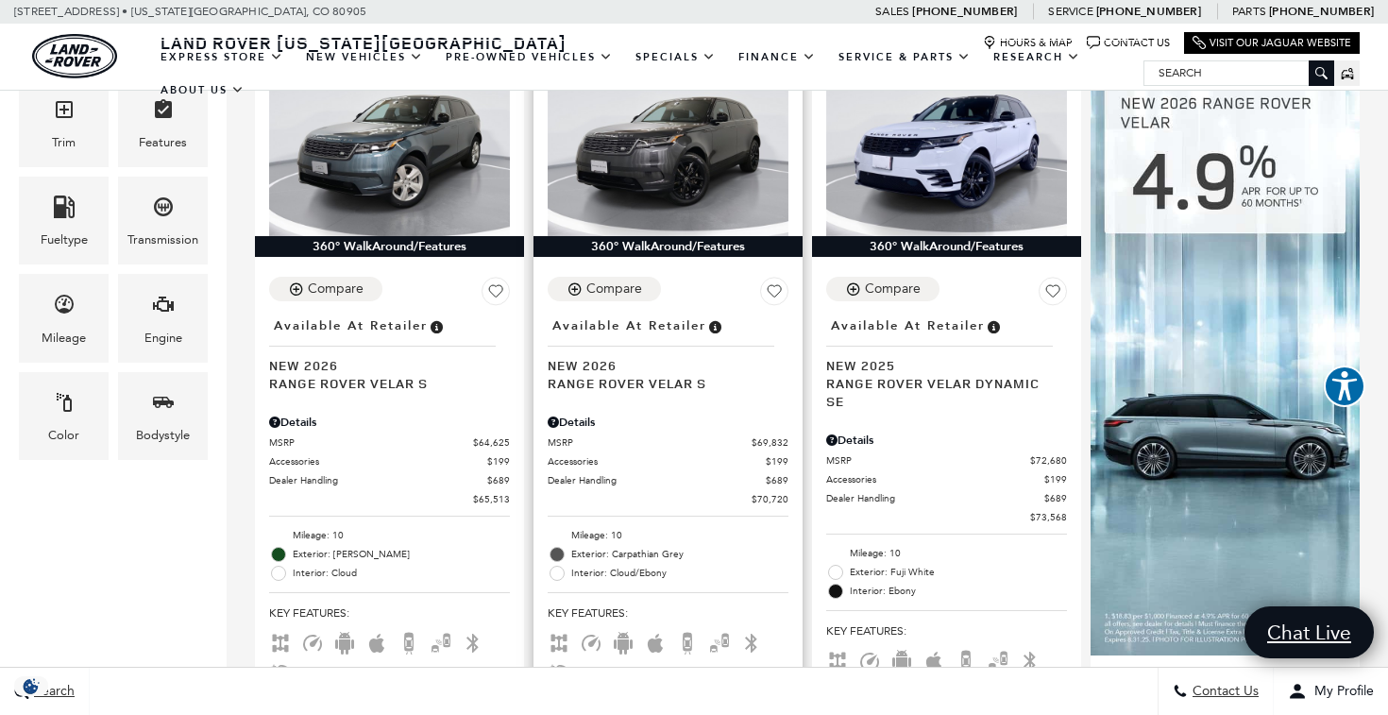
scroll to position [554, 0]
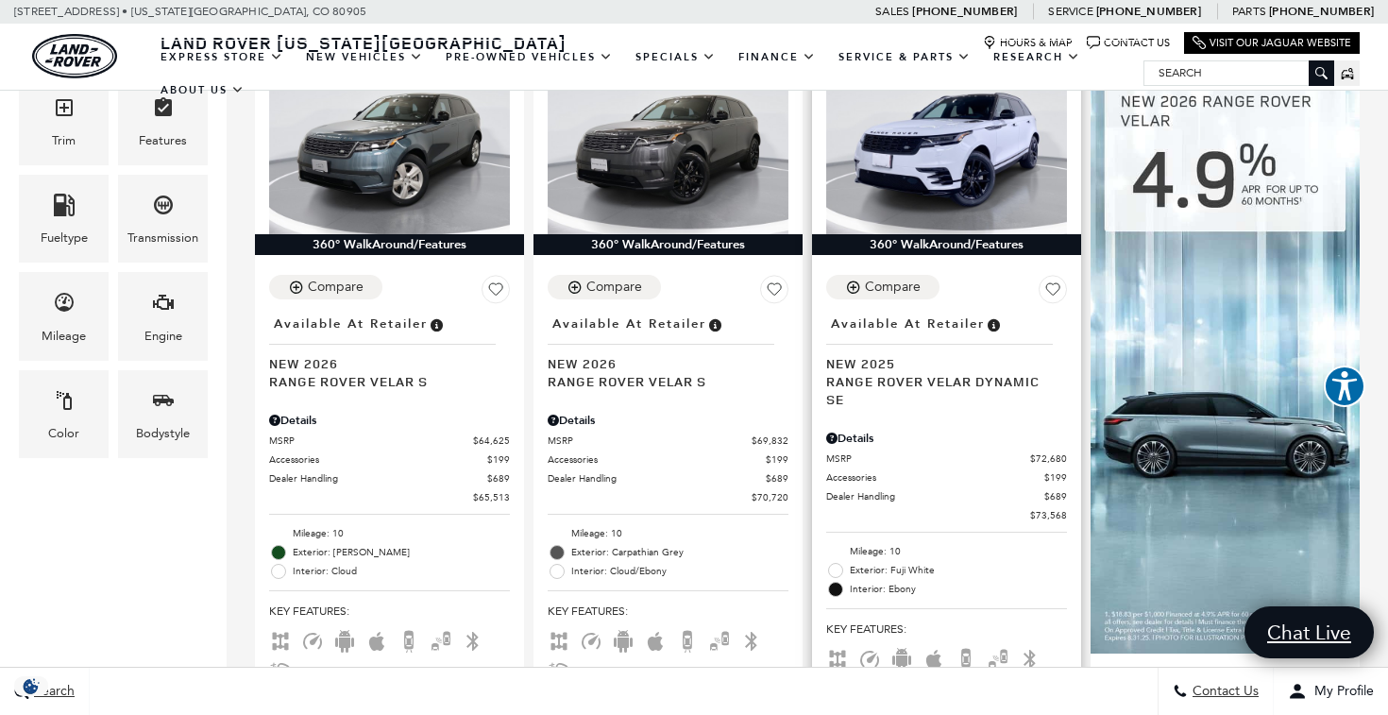
click at [935, 372] on span "Range Rover Velar Dynamic SE" at bounding box center [939, 390] width 227 height 36
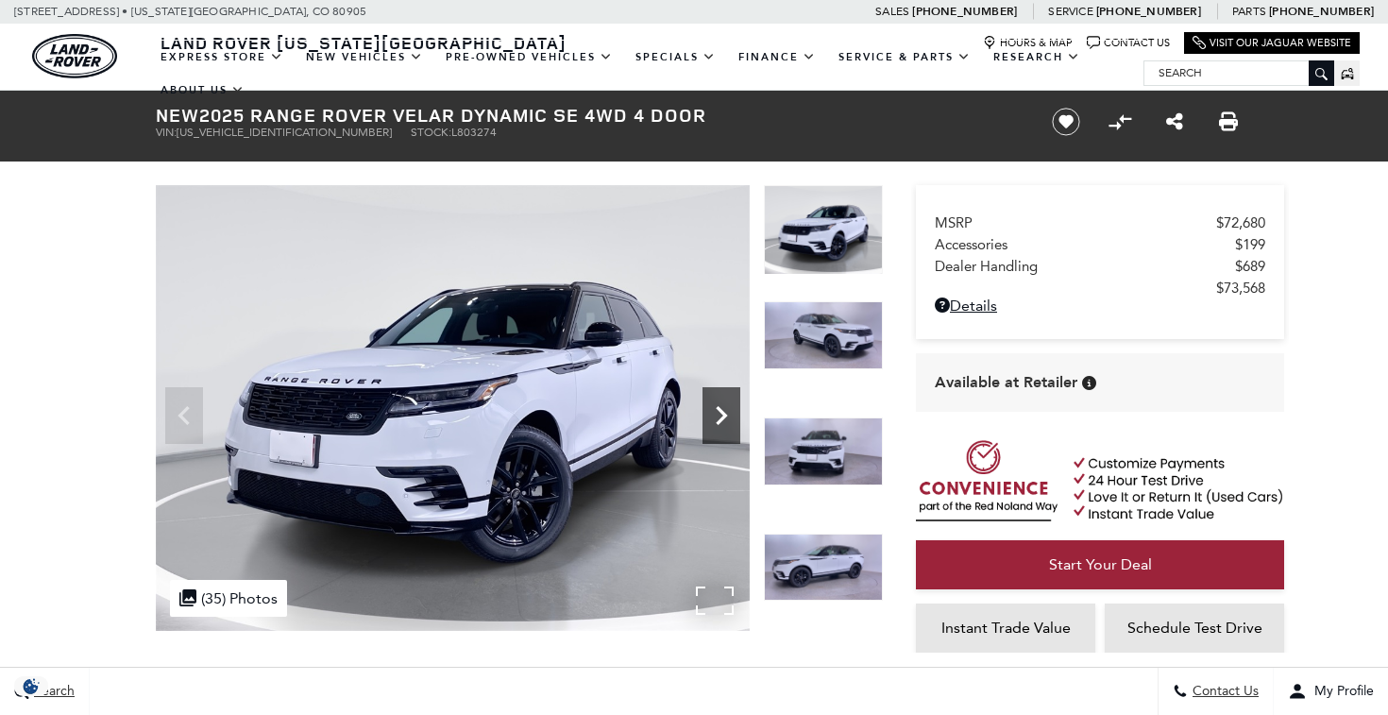
click at [726, 395] on div "Next" at bounding box center [722, 415] width 38 height 57
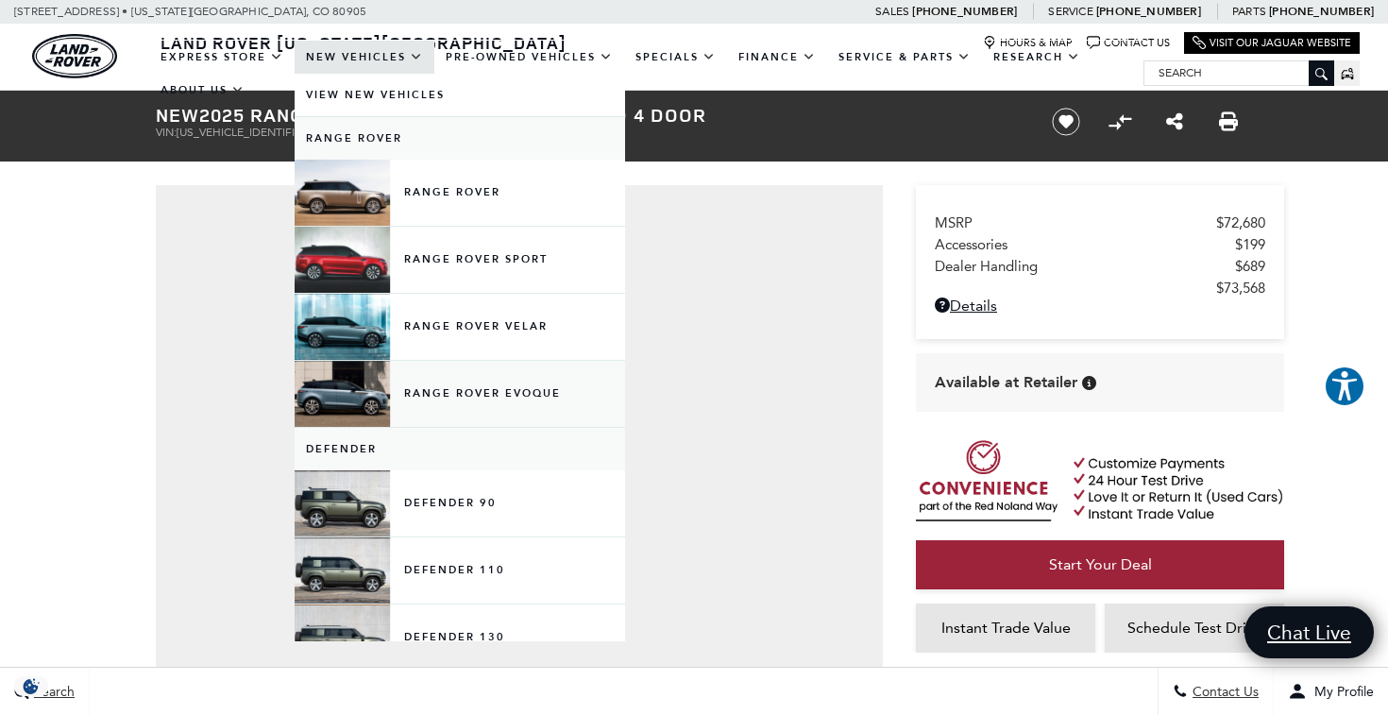
click at [482, 409] on link "Range Rover Evoque" at bounding box center [460, 394] width 331 height 66
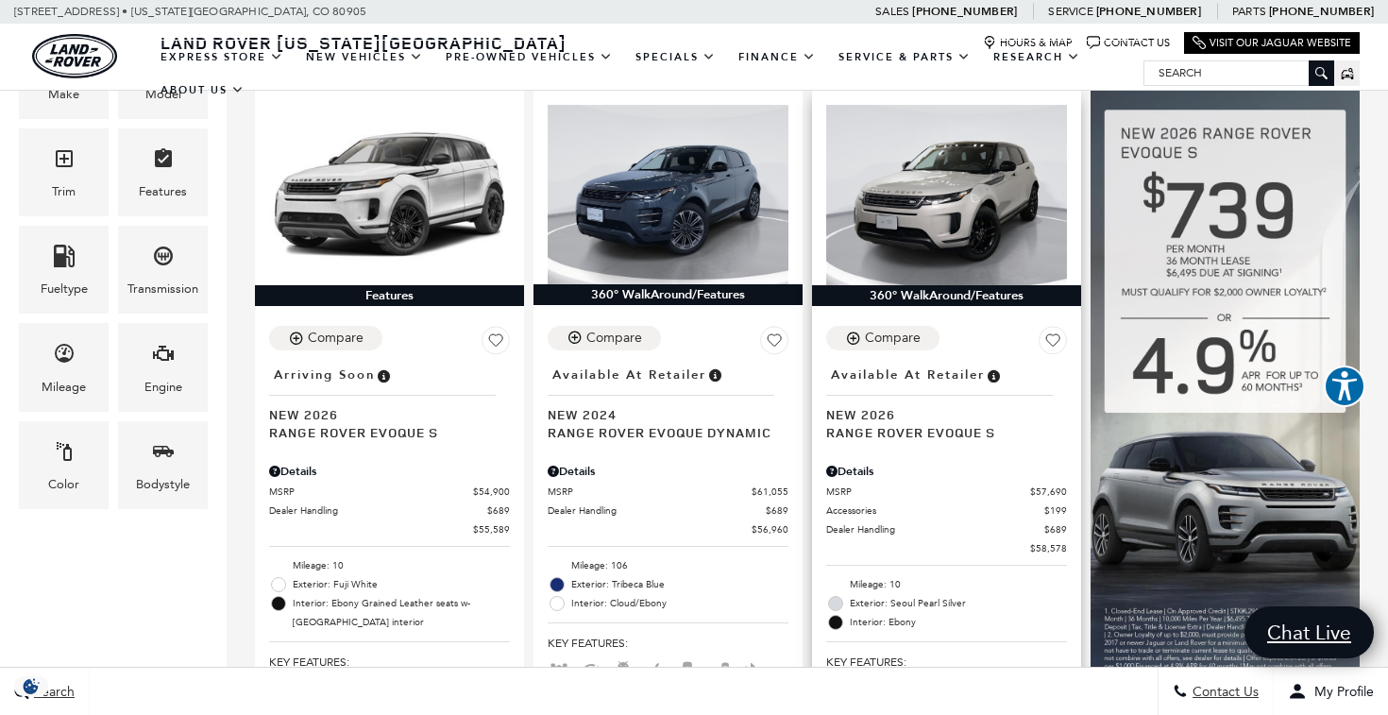
scroll to position [509, 0]
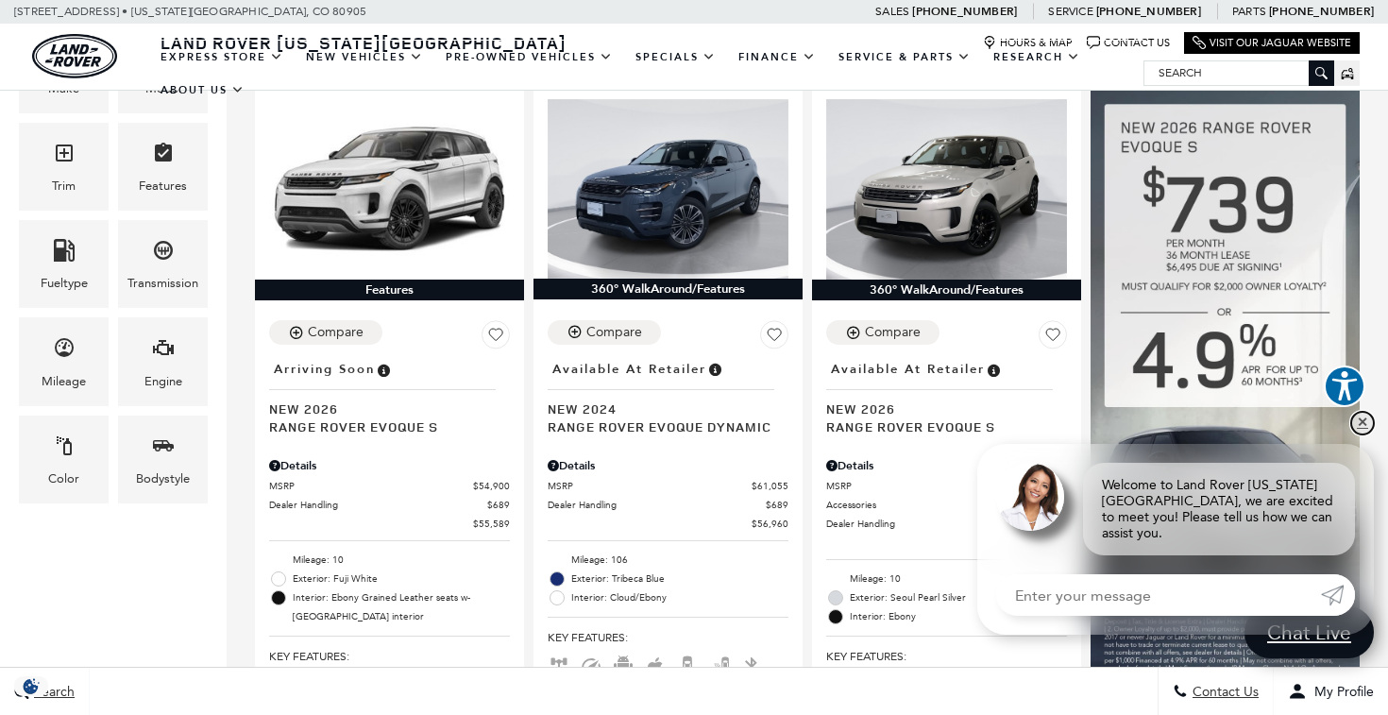
click at [1363, 431] on link "✕" at bounding box center [1362, 423] width 23 height 23
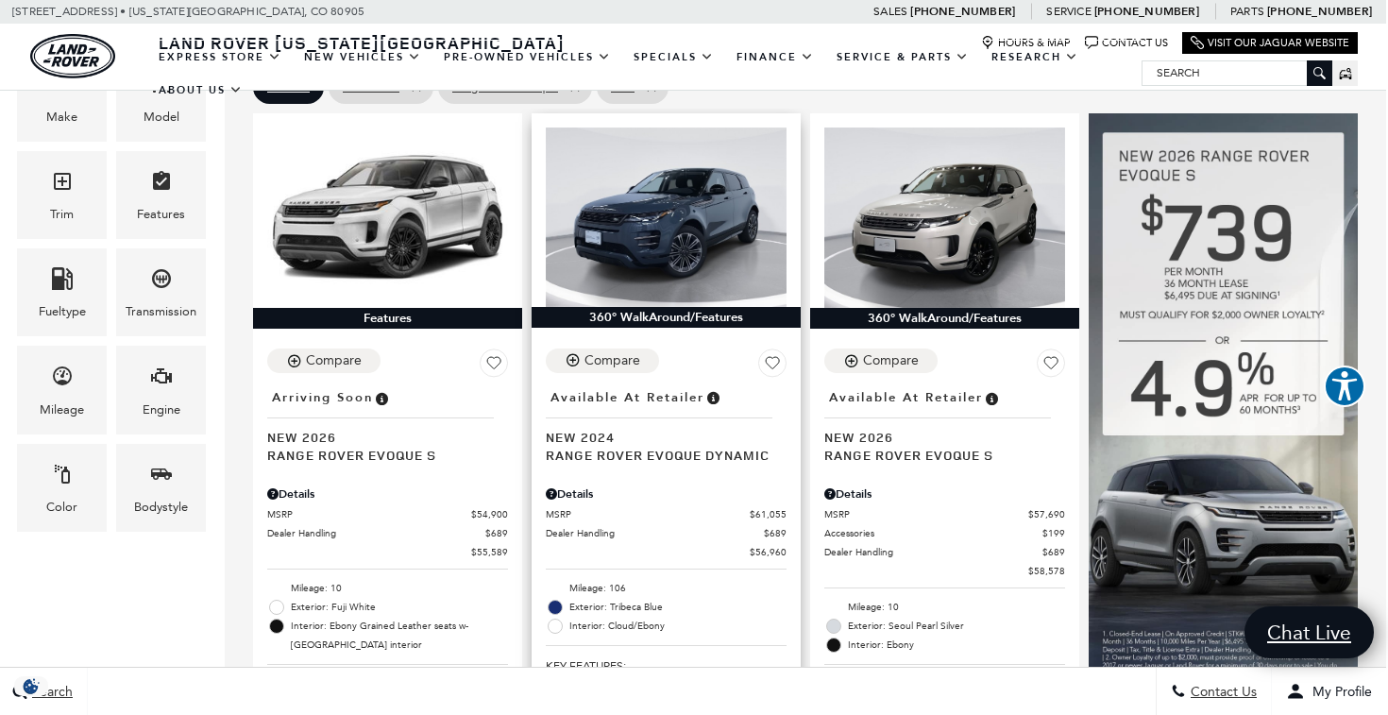
scroll to position [487, 2]
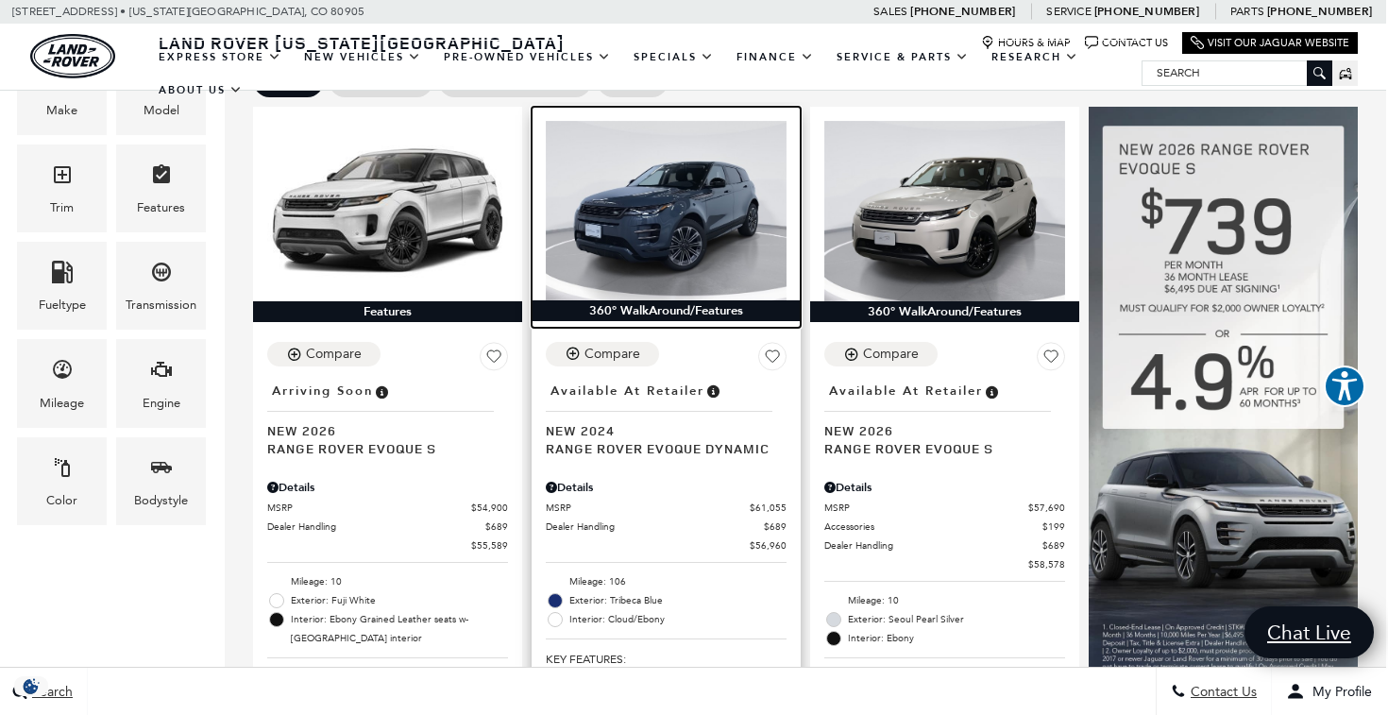
click at [711, 160] on img at bounding box center [666, 211] width 241 height 180
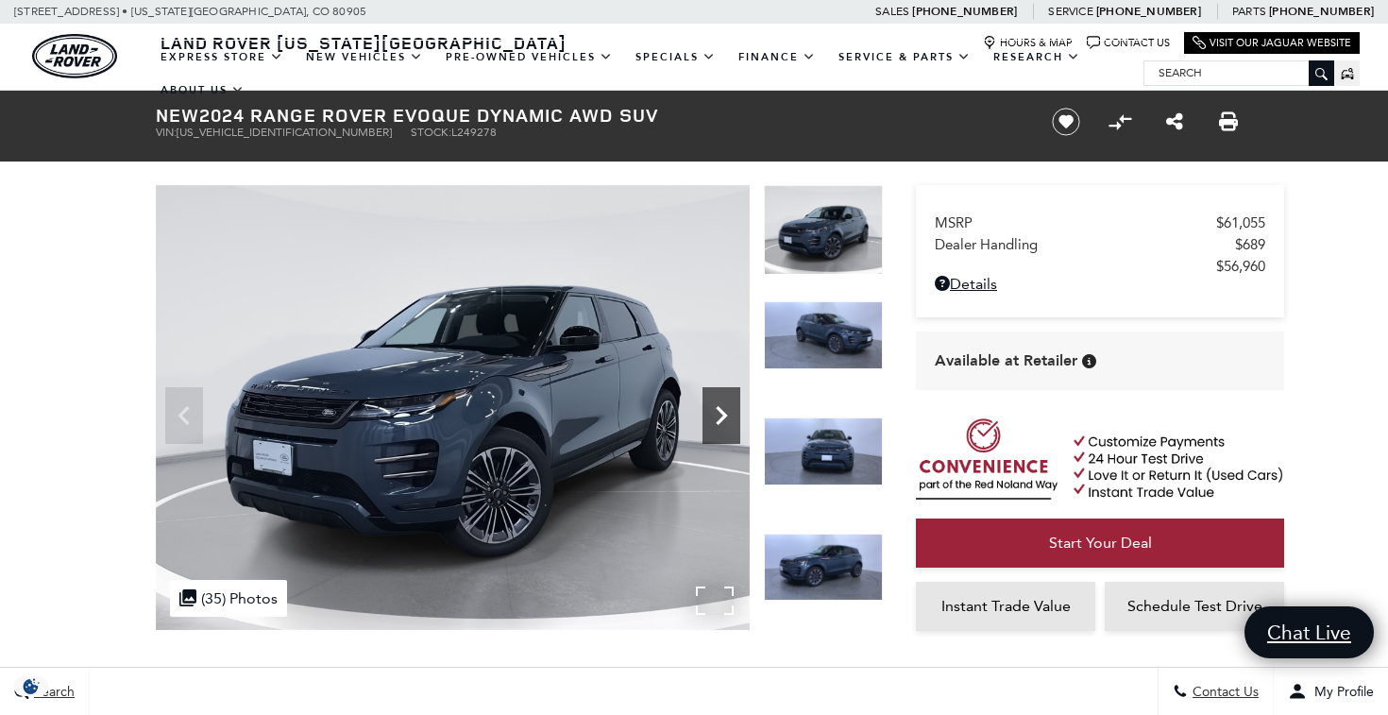
click at [720, 415] on icon "Next" at bounding box center [722, 416] width 38 height 38
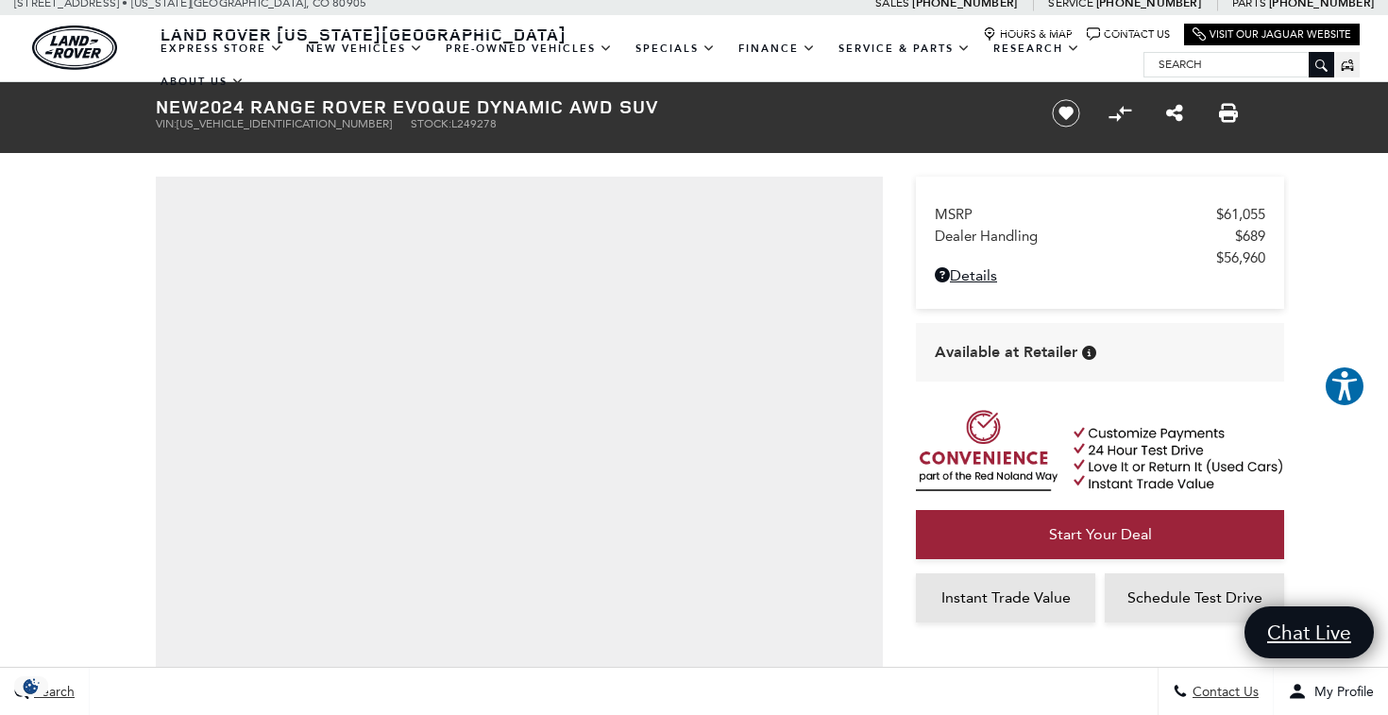
scroll to position [8, 0]
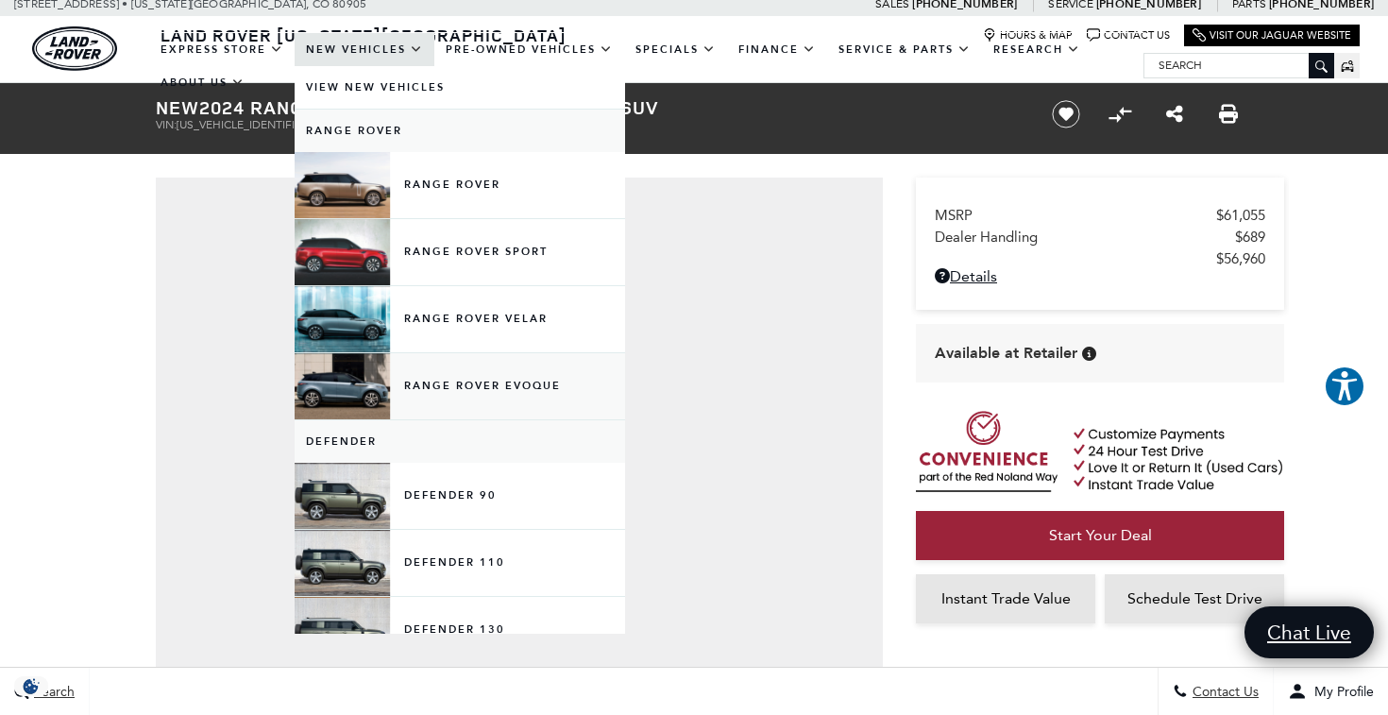
click at [481, 399] on link "Range Rover Evoque" at bounding box center [460, 386] width 331 height 66
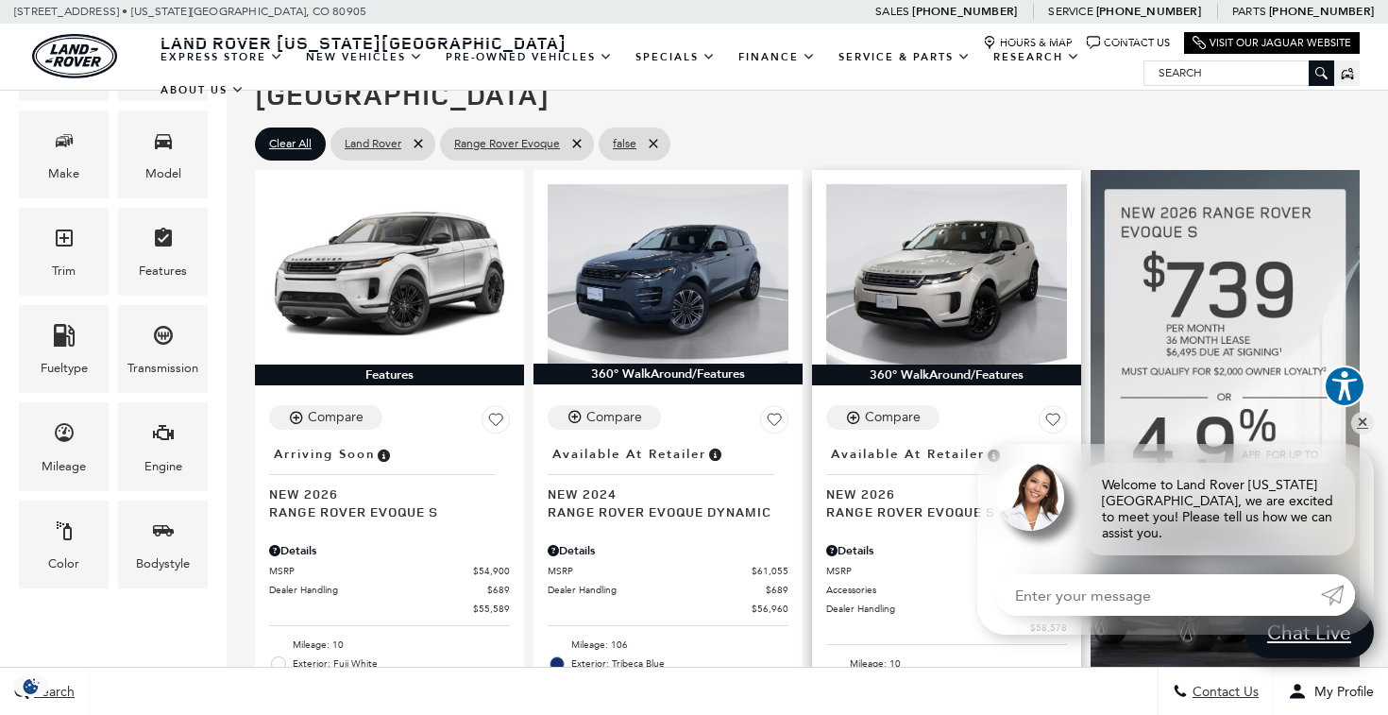
scroll to position [432, 0]
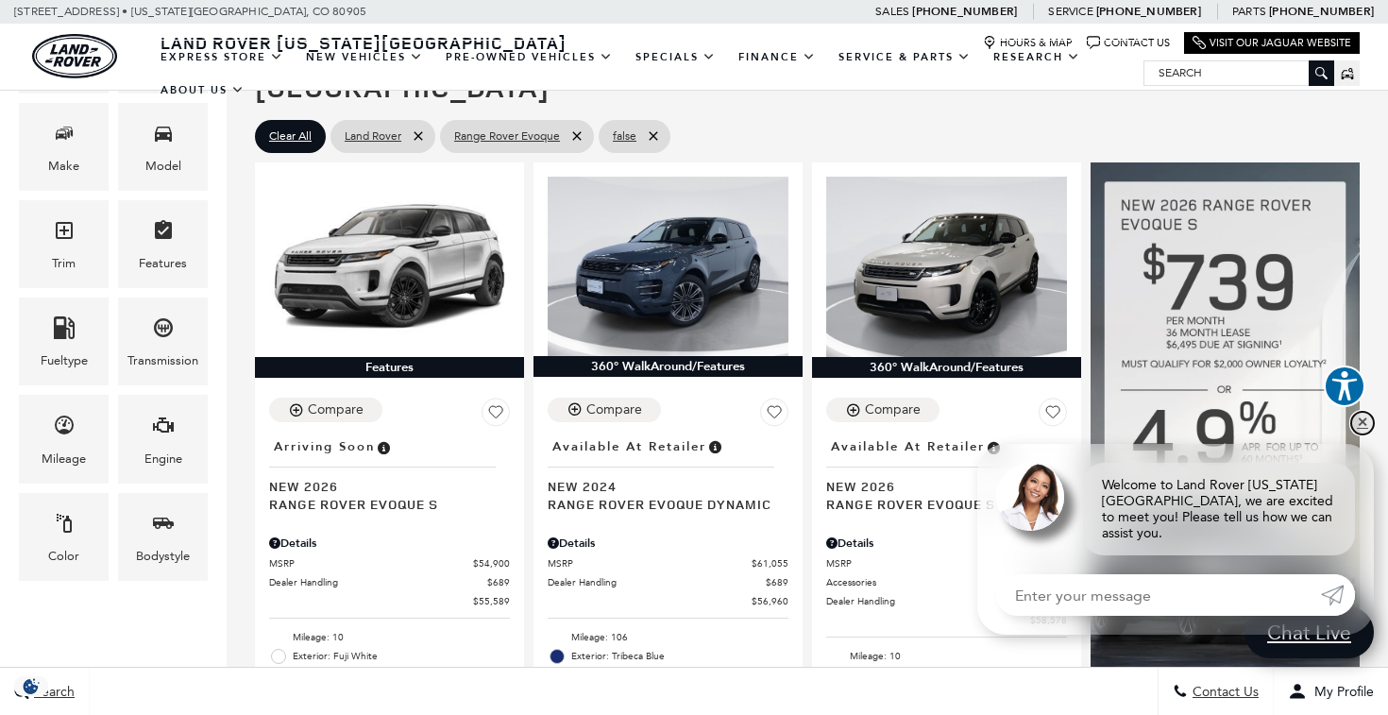
click at [1360, 433] on link "✕" at bounding box center [1362, 423] width 23 height 23
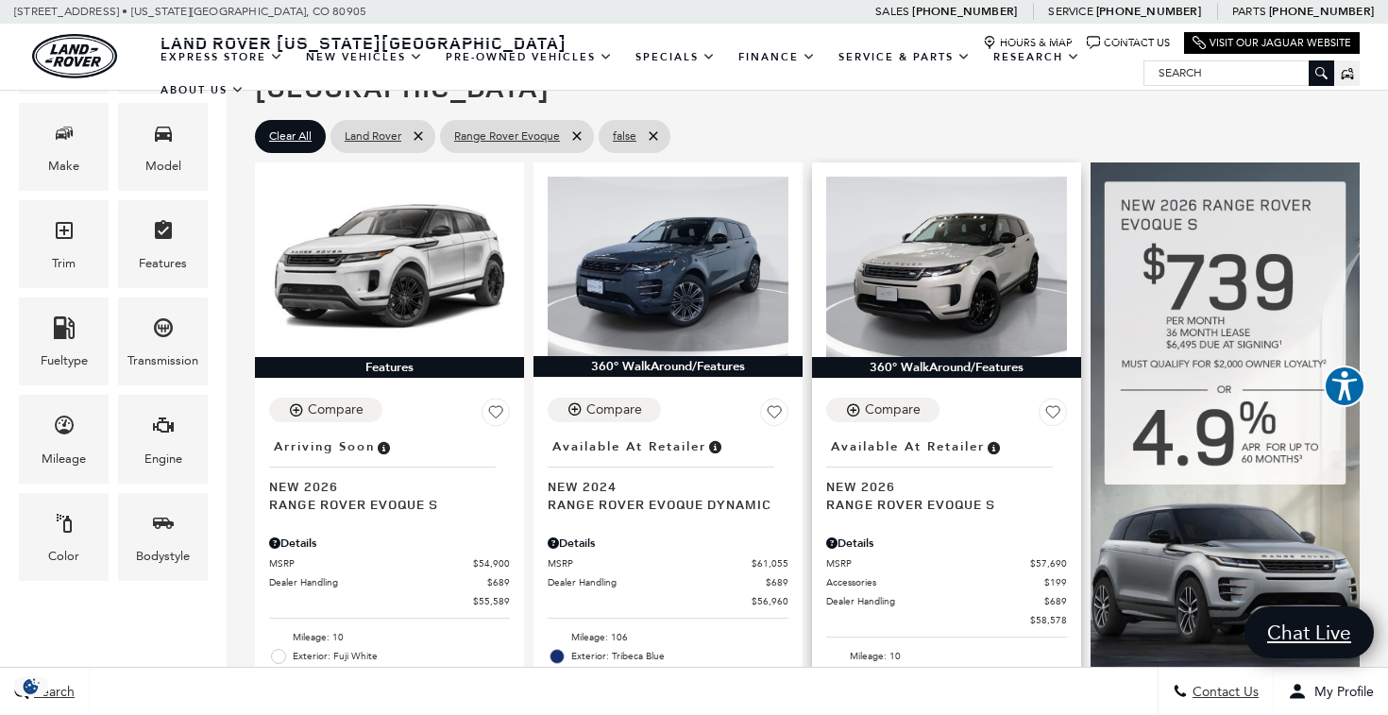
scroll to position [439, 0]
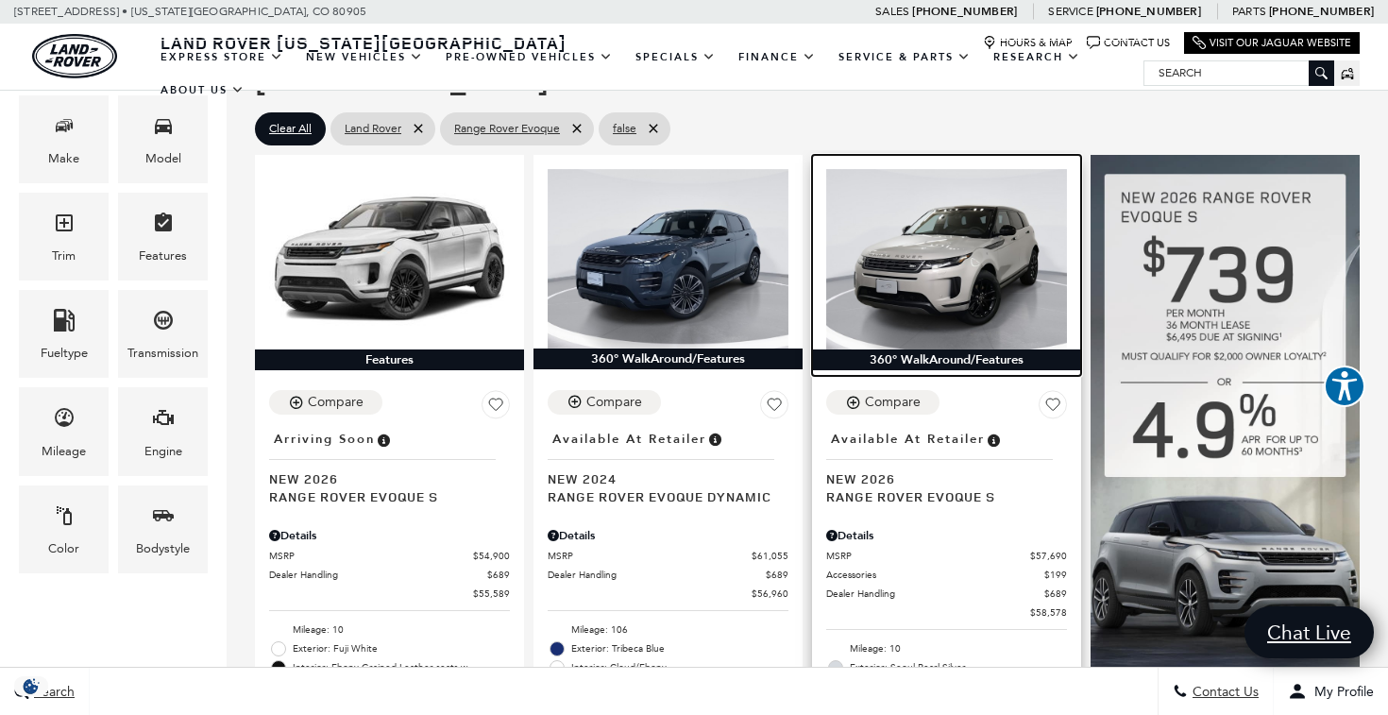
click at [936, 230] on img at bounding box center [946, 259] width 241 height 180
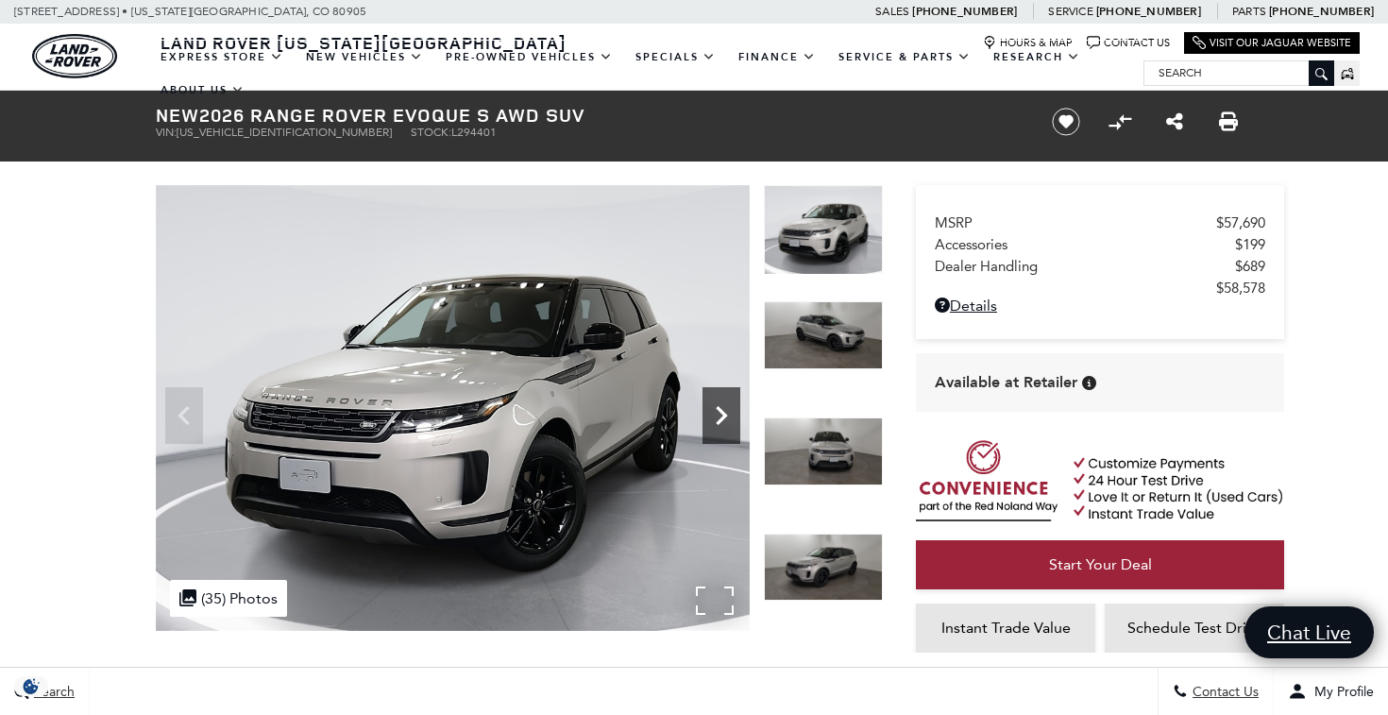
click at [722, 414] on icon "Next" at bounding box center [721, 415] width 11 height 19
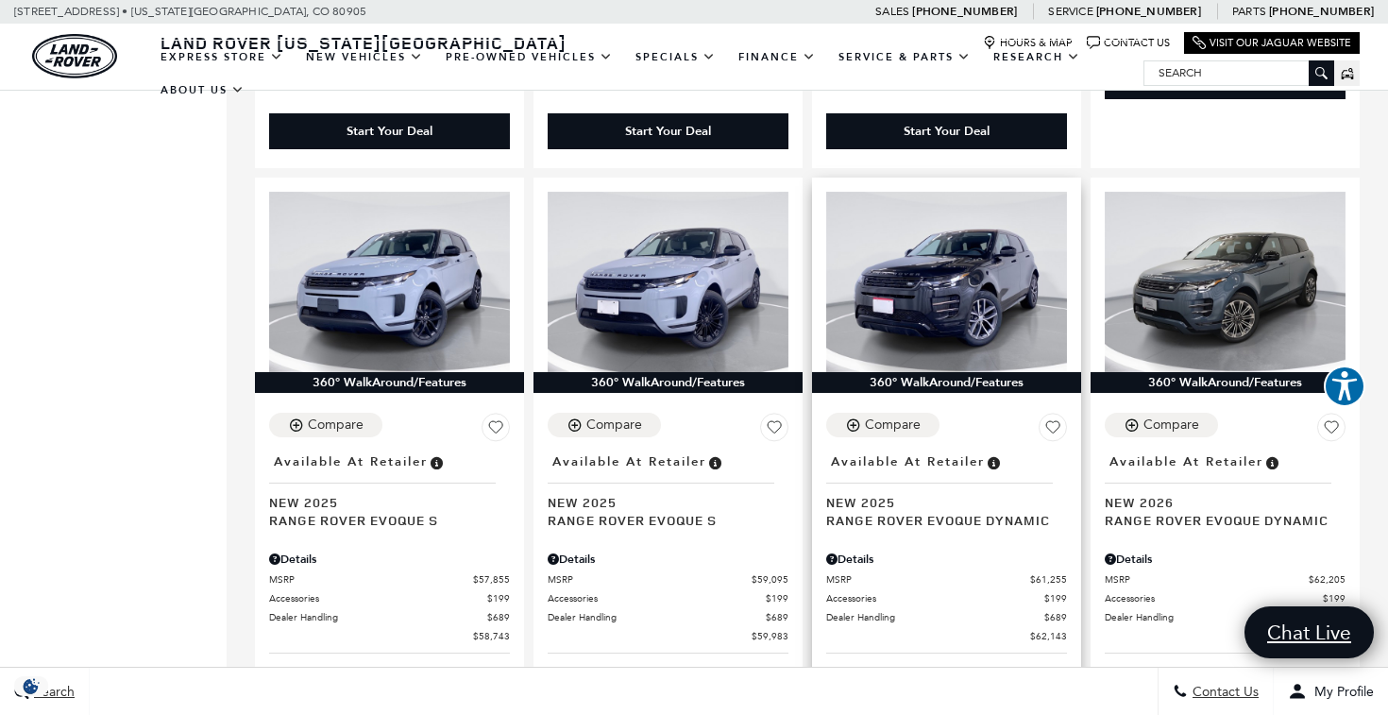
scroll to position [1166, 0]
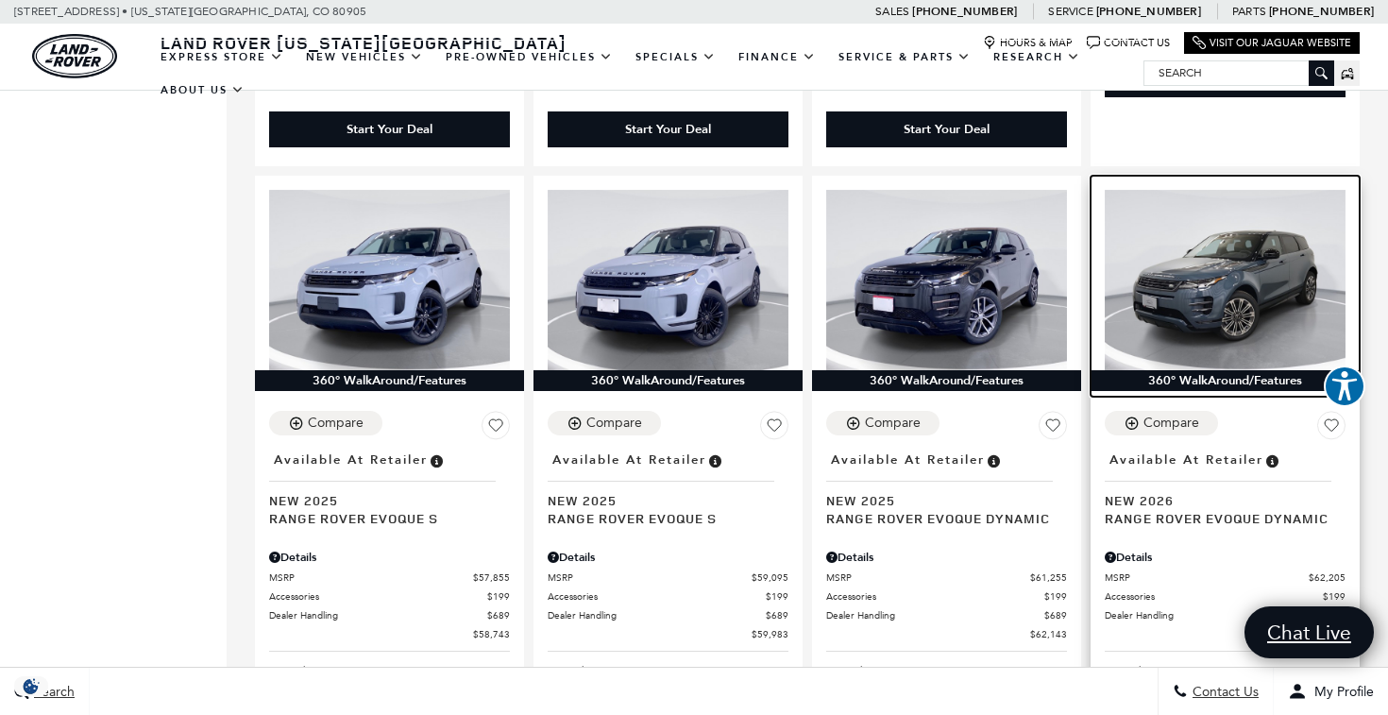
click at [1240, 234] on img at bounding box center [1225, 280] width 241 height 180
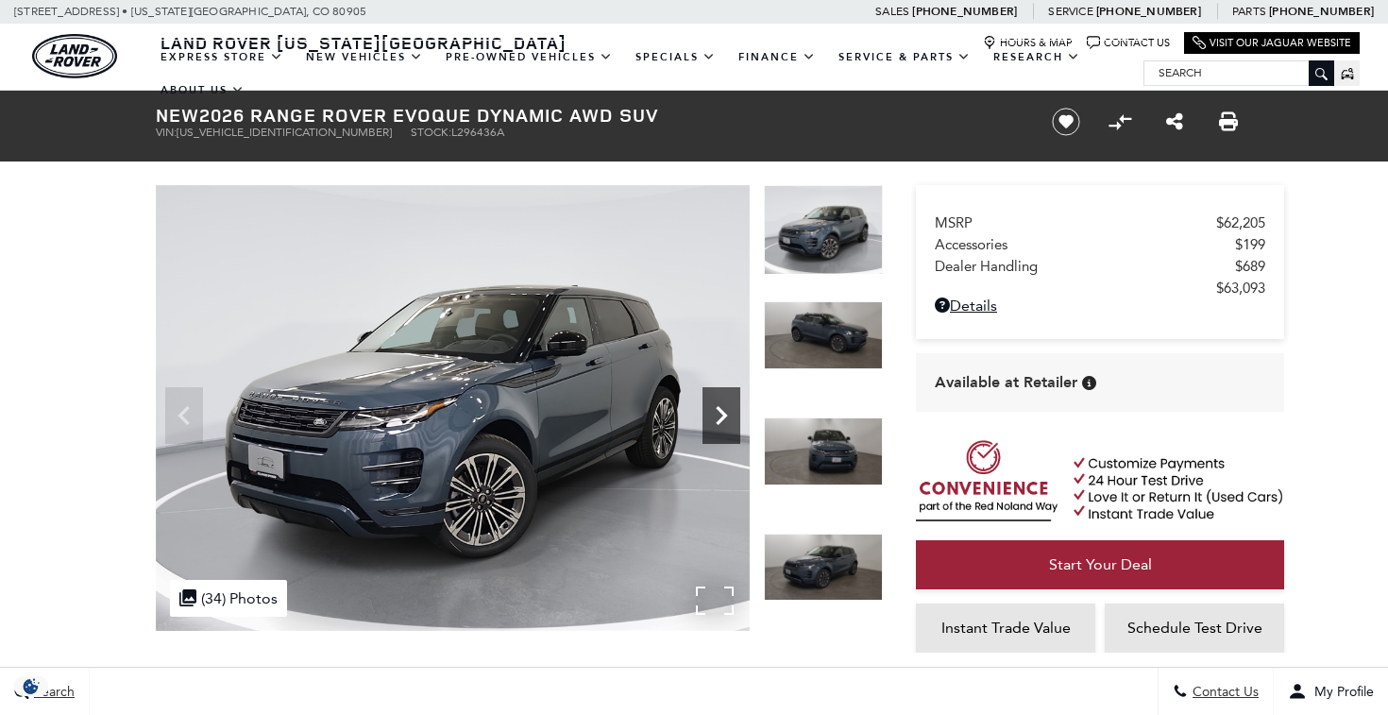
click at [722, 412] on icon "Next" at bounding box center [721, 415] width 11 height 19
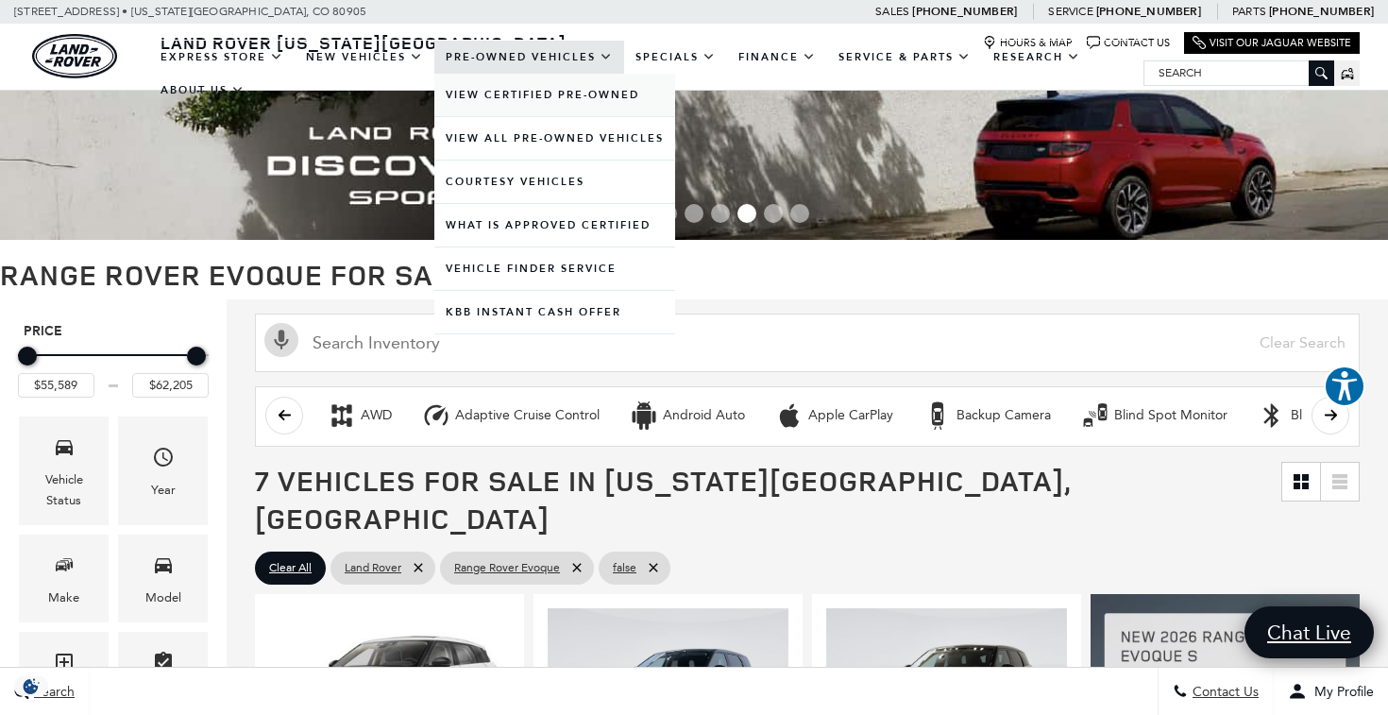
click at [518, 110] on link "View Certified Pre-Owned" at bounding box center [554, 95] width 241 height 42
